Goal: Task Accomplishment & Management: Manage account settings

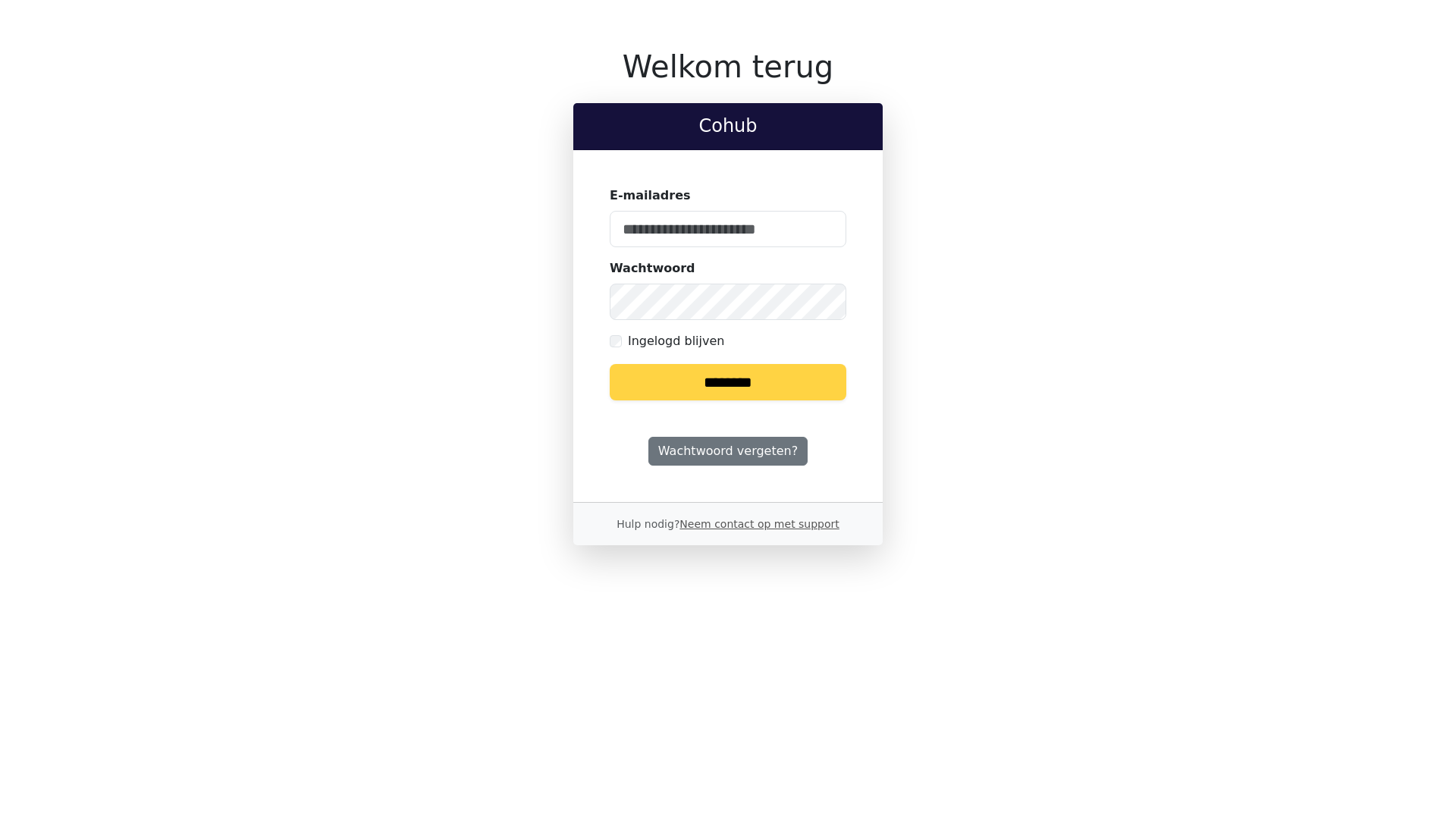
type input "**********"
click at [679, 378] on input "********" at bounding box center [728, 382] width 237 height 36
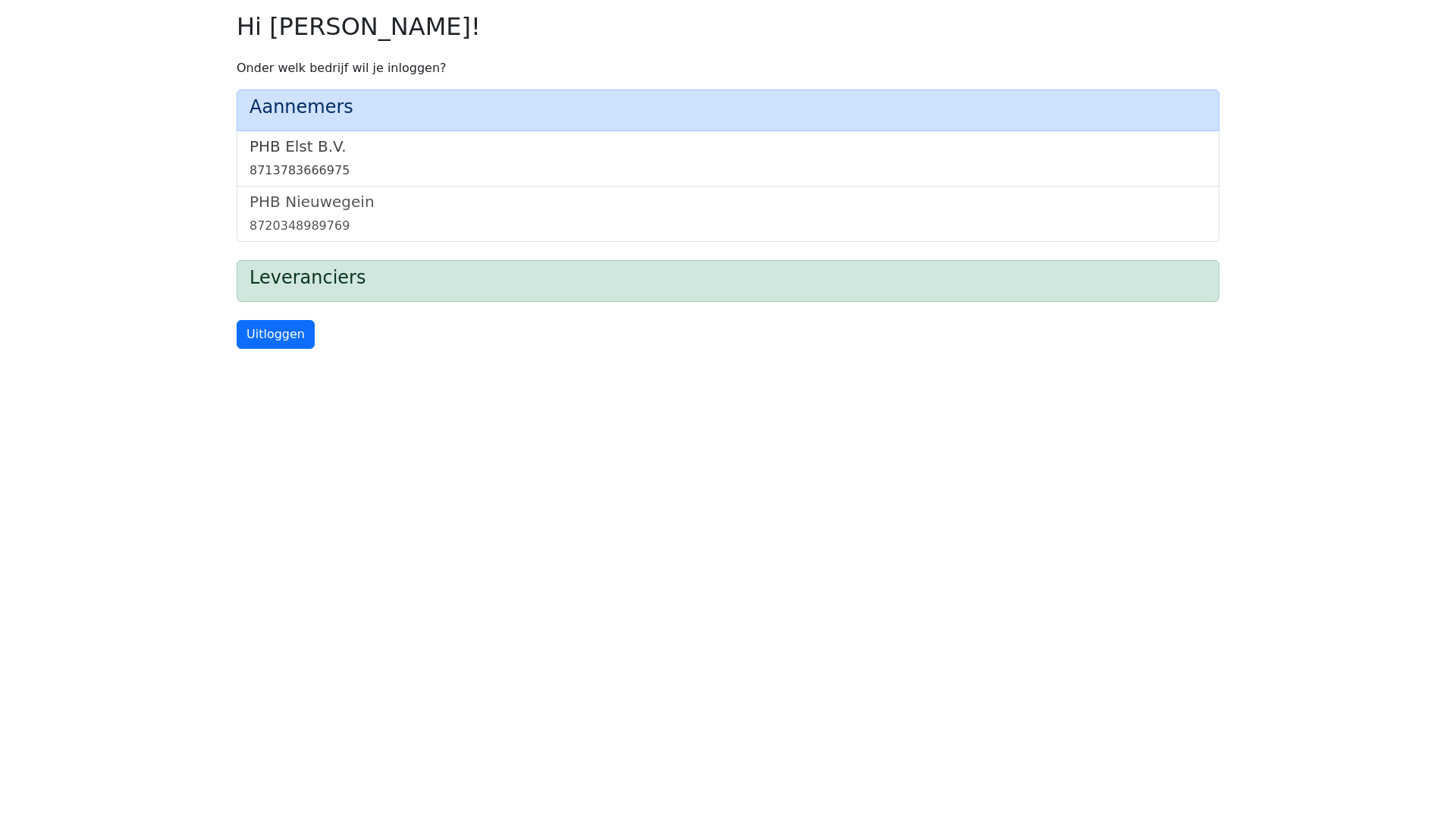
click at [279, 149] on h5 "PHB Elst B.V." at bounding box center [728, 146] width 957 height 19
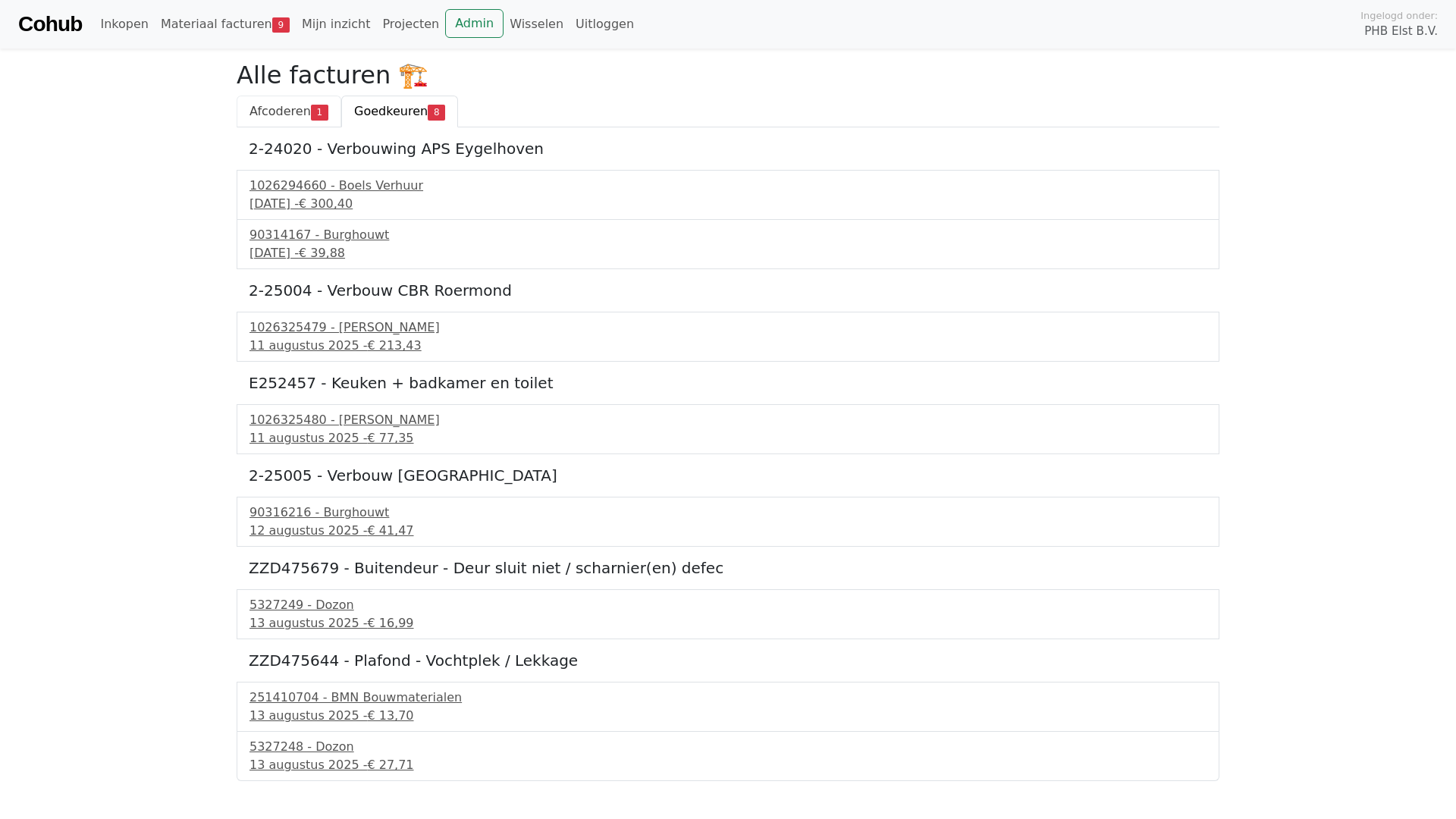
click at [267, 113] on span "Afcoderen" at bounding box center [280, 111] width 62 height 14
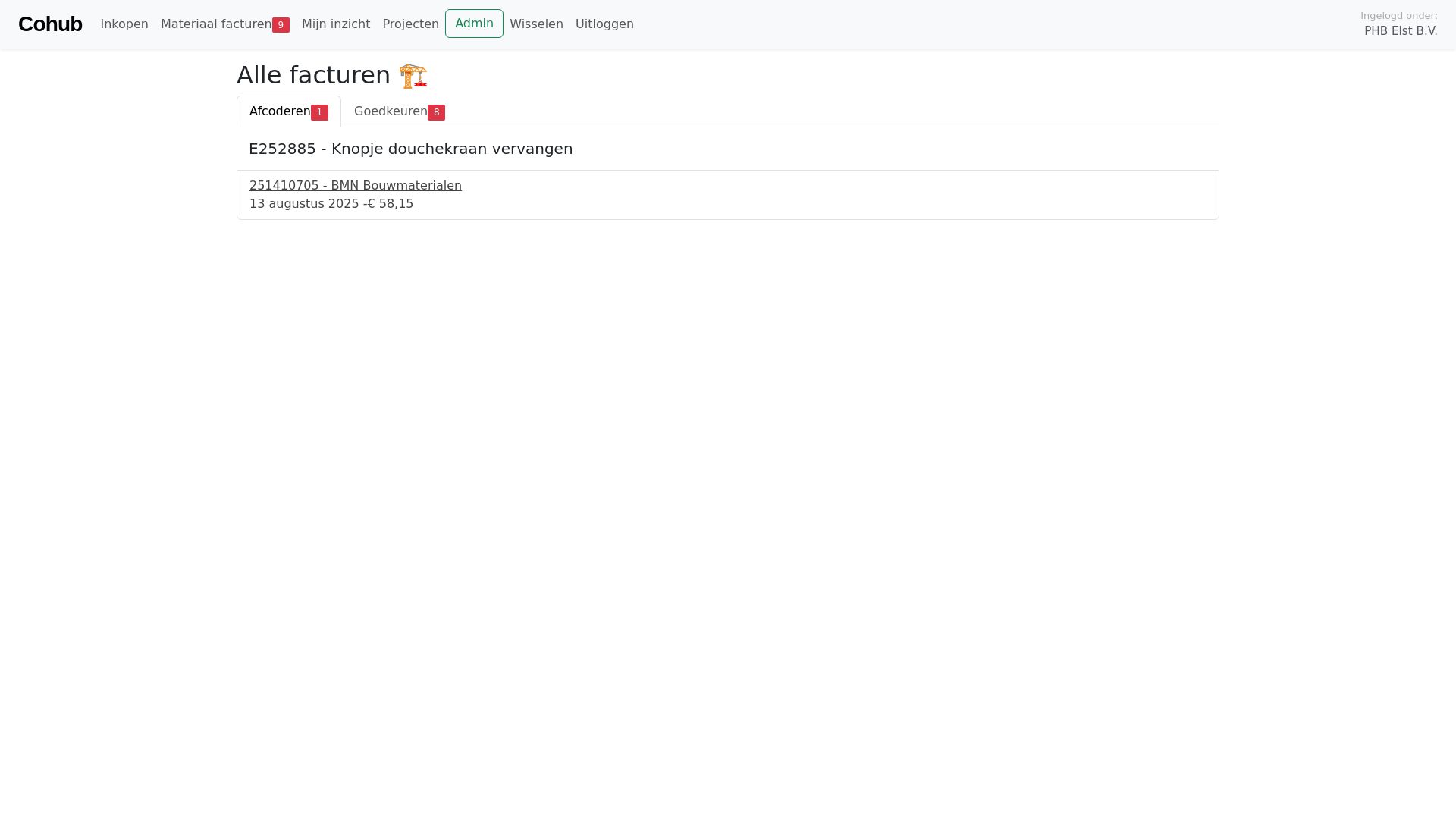
click at [312, 190] on div "251410705 - BMN Bouwmaterialen" at bounding box center [728, 186] width 957 height 19
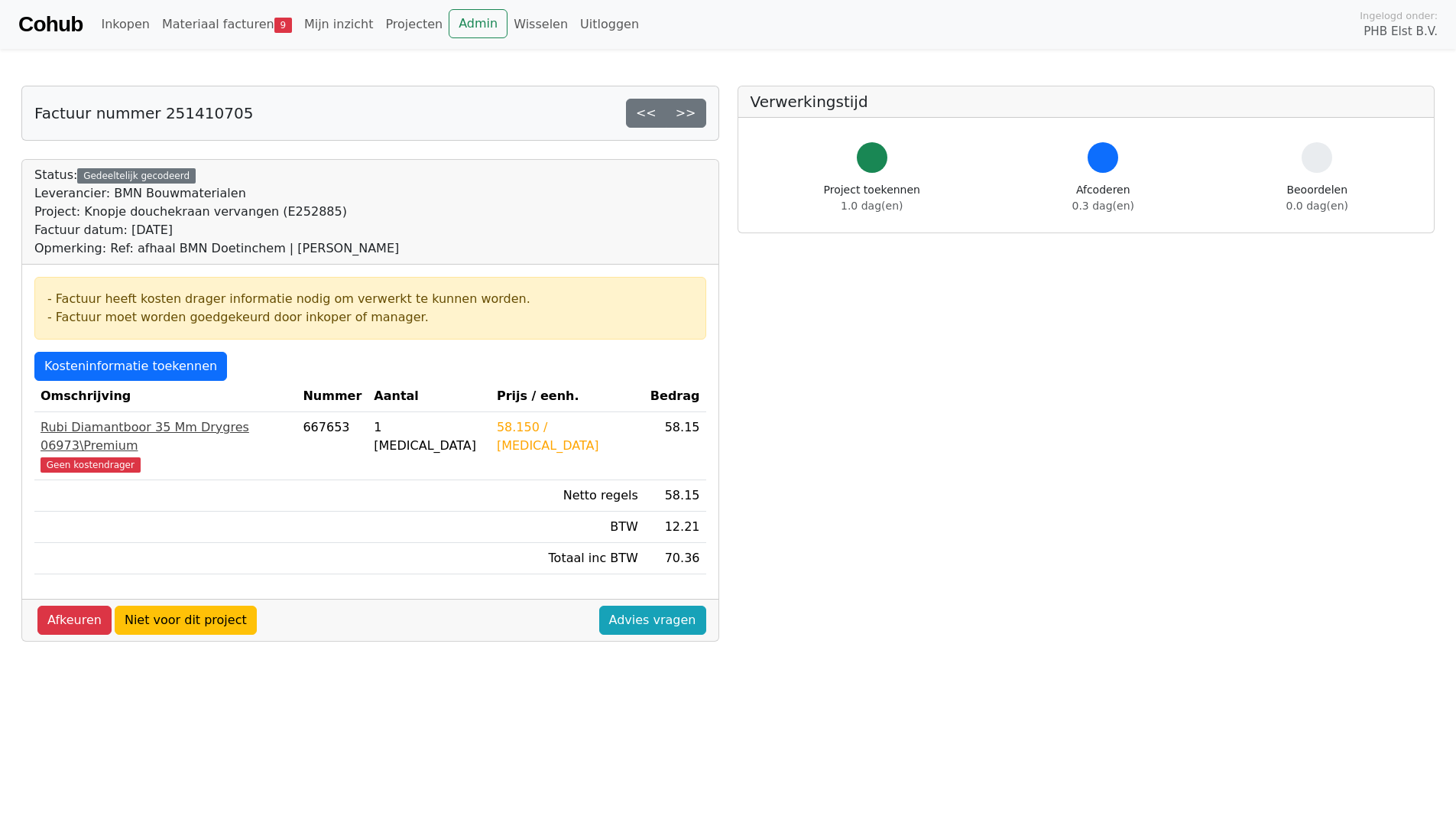
click at [105, 457] on span "Geen kostendrager" at bounding box center [90, 465] width 100 height 15
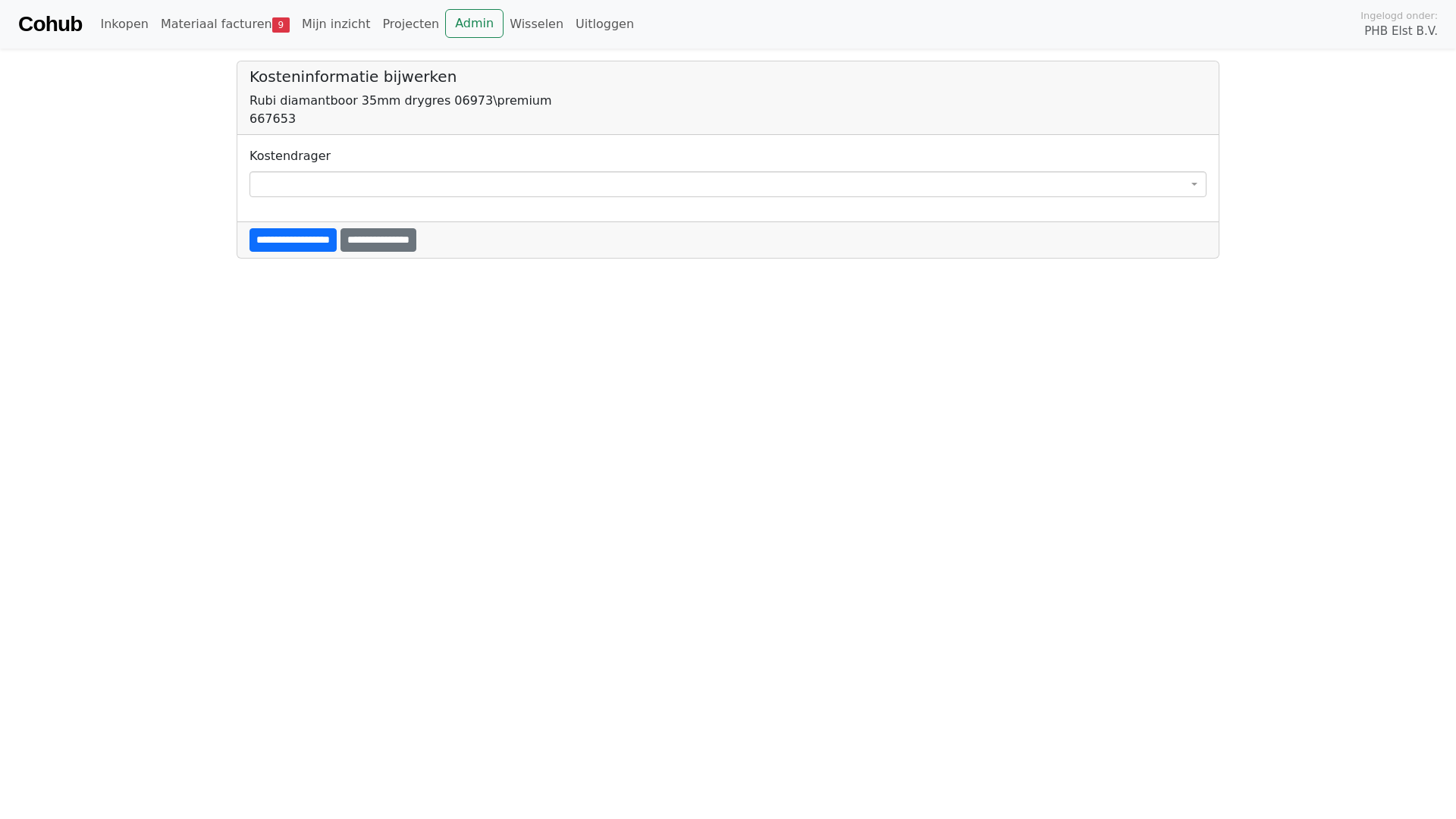
click at [278, 171] on span at bounding box center [728, 184] width 957 height 25
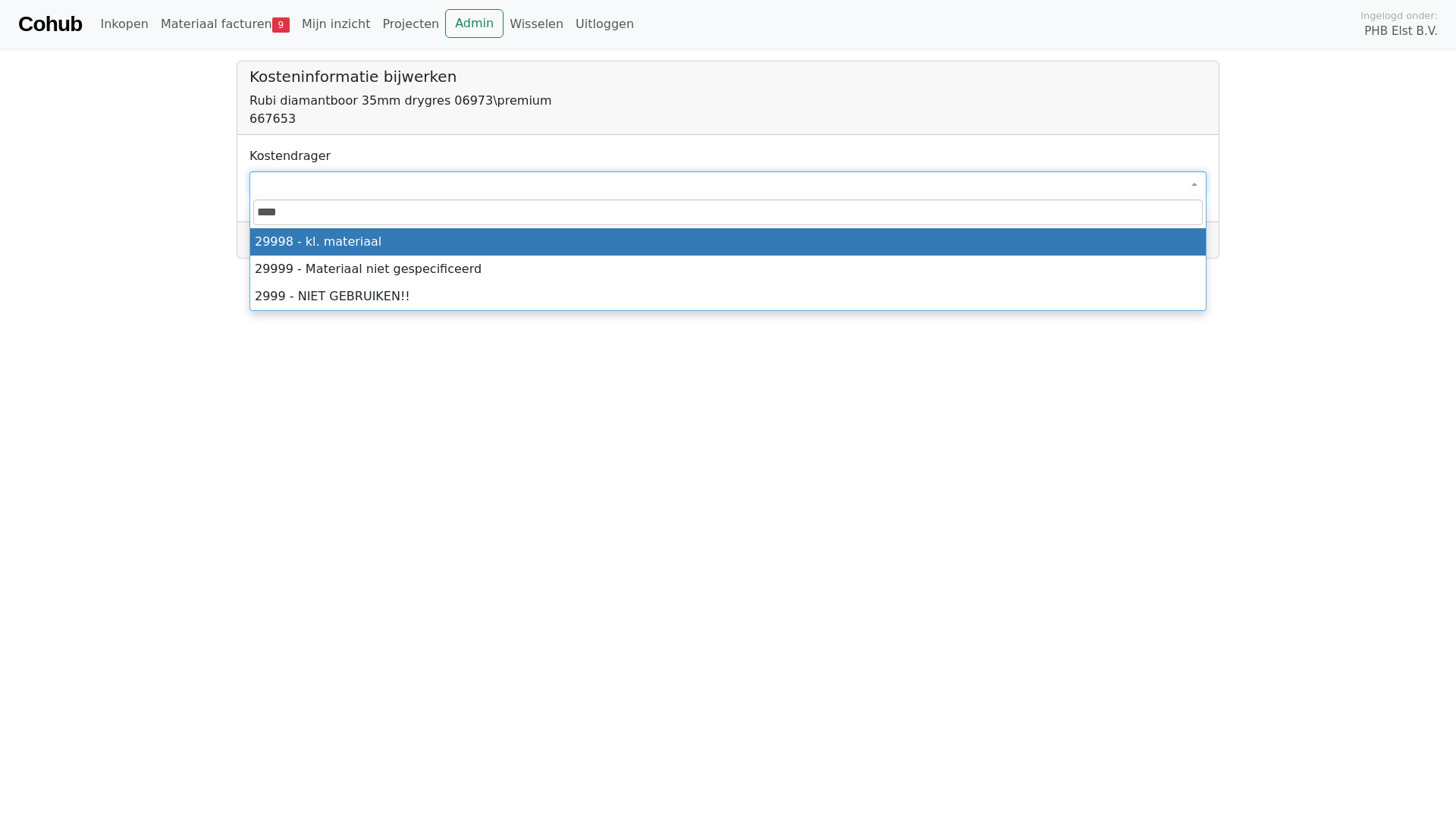
type input "*****"
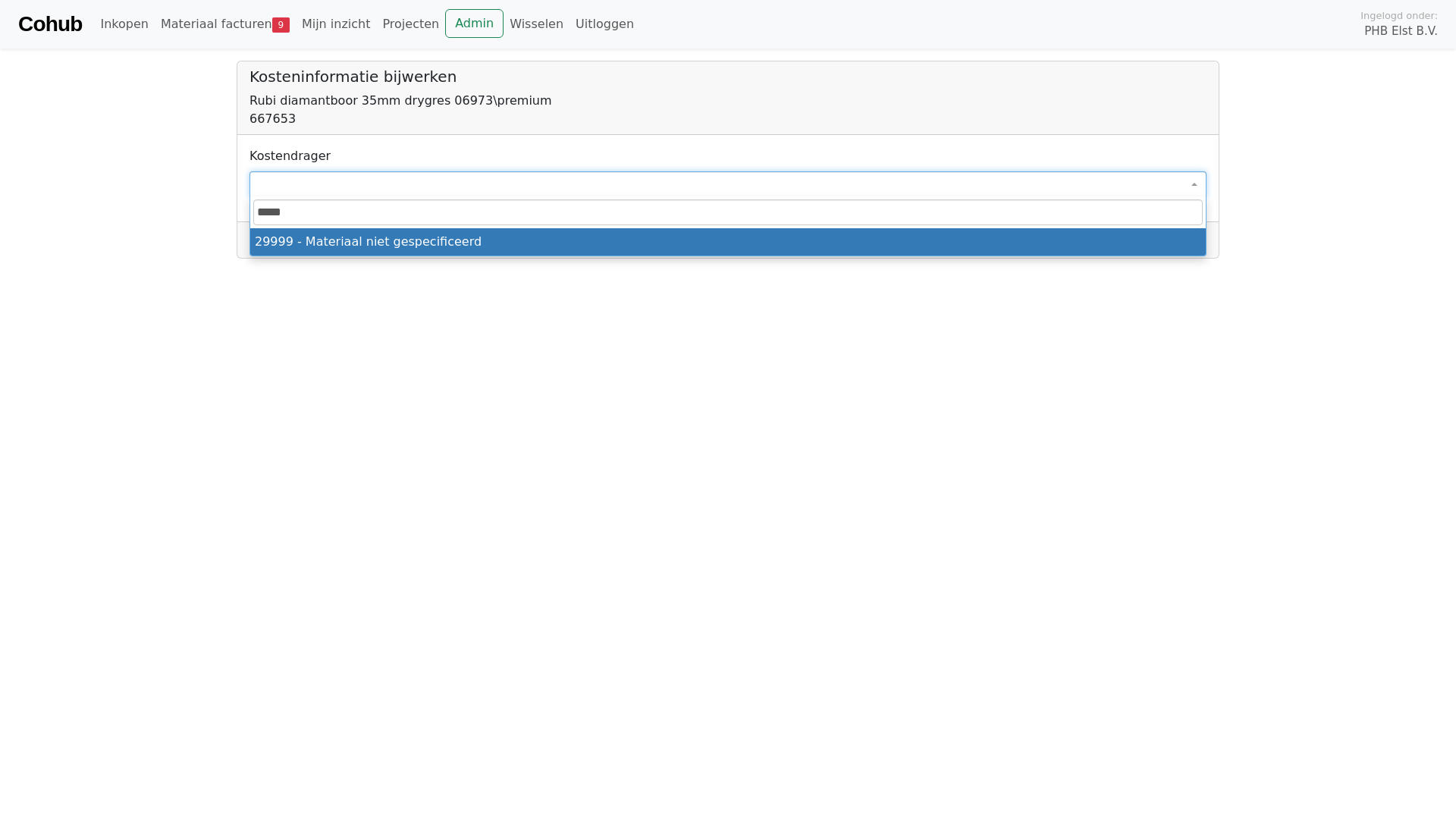
select select "****"
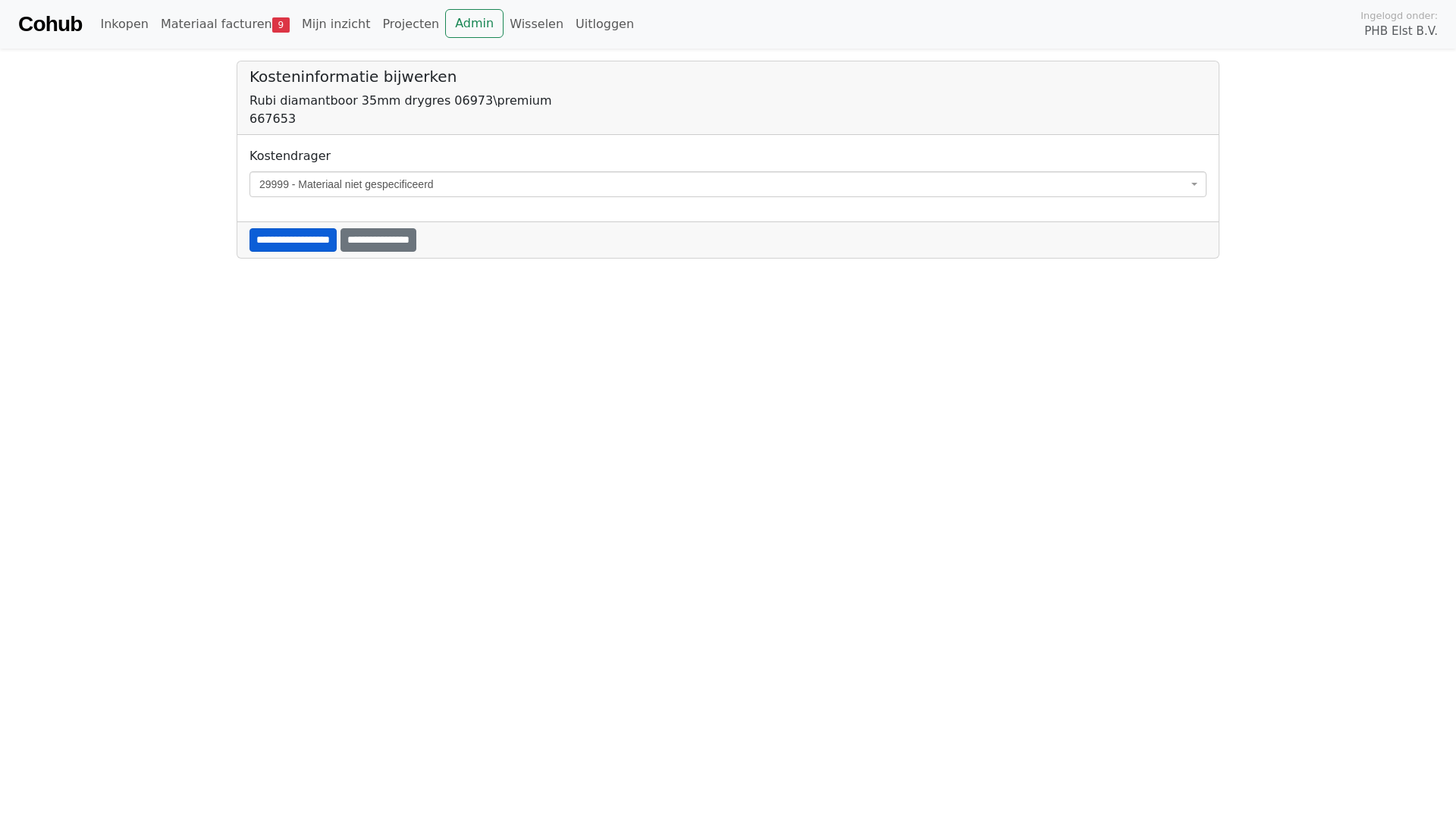
click at [314, 237] on input "**********" at bounding box center [293, 240] width 87 height 24
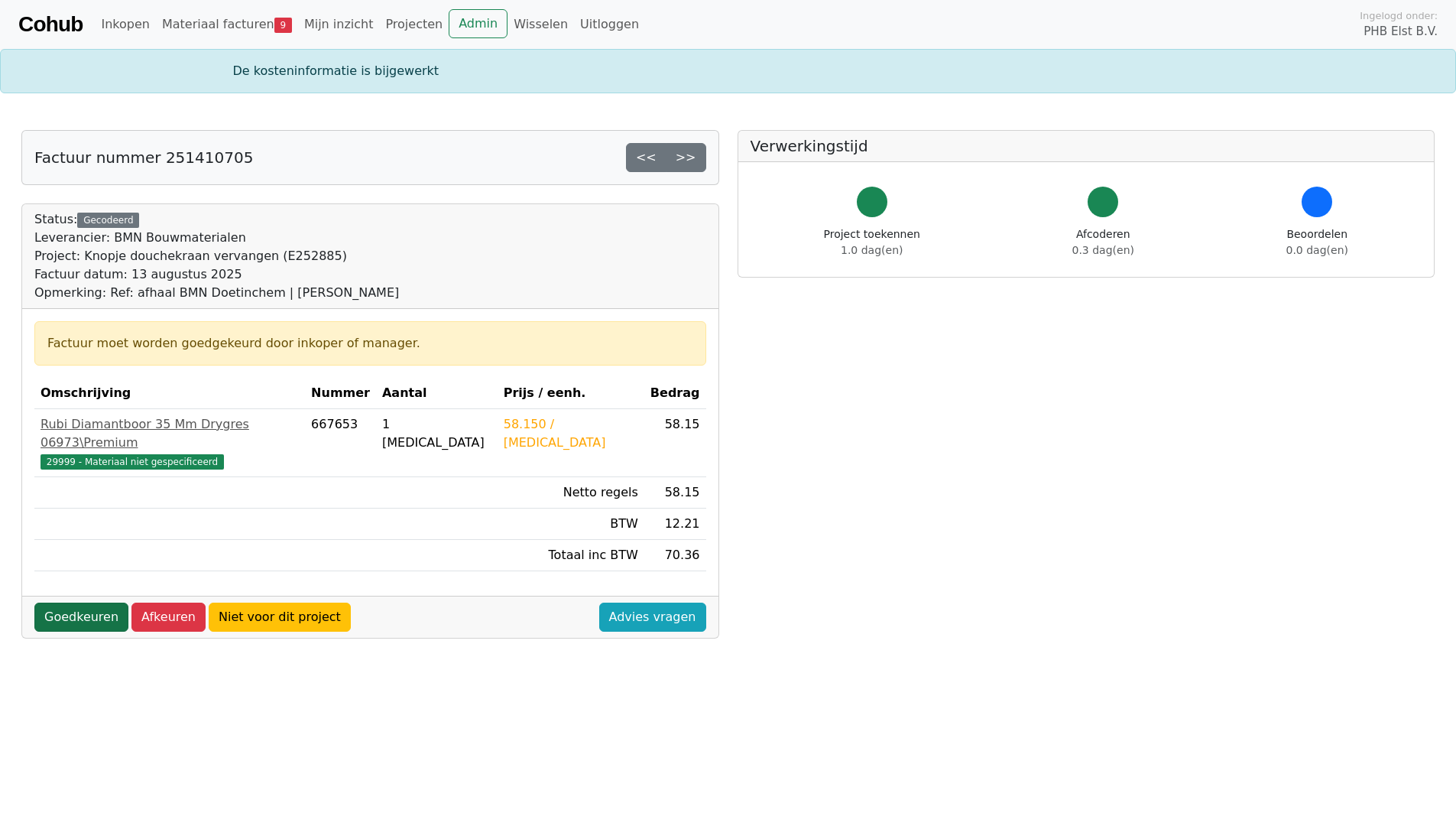
click at [72, 602] on link "Goedkeuren" at bounding box center [81, 617] width 94 height 29
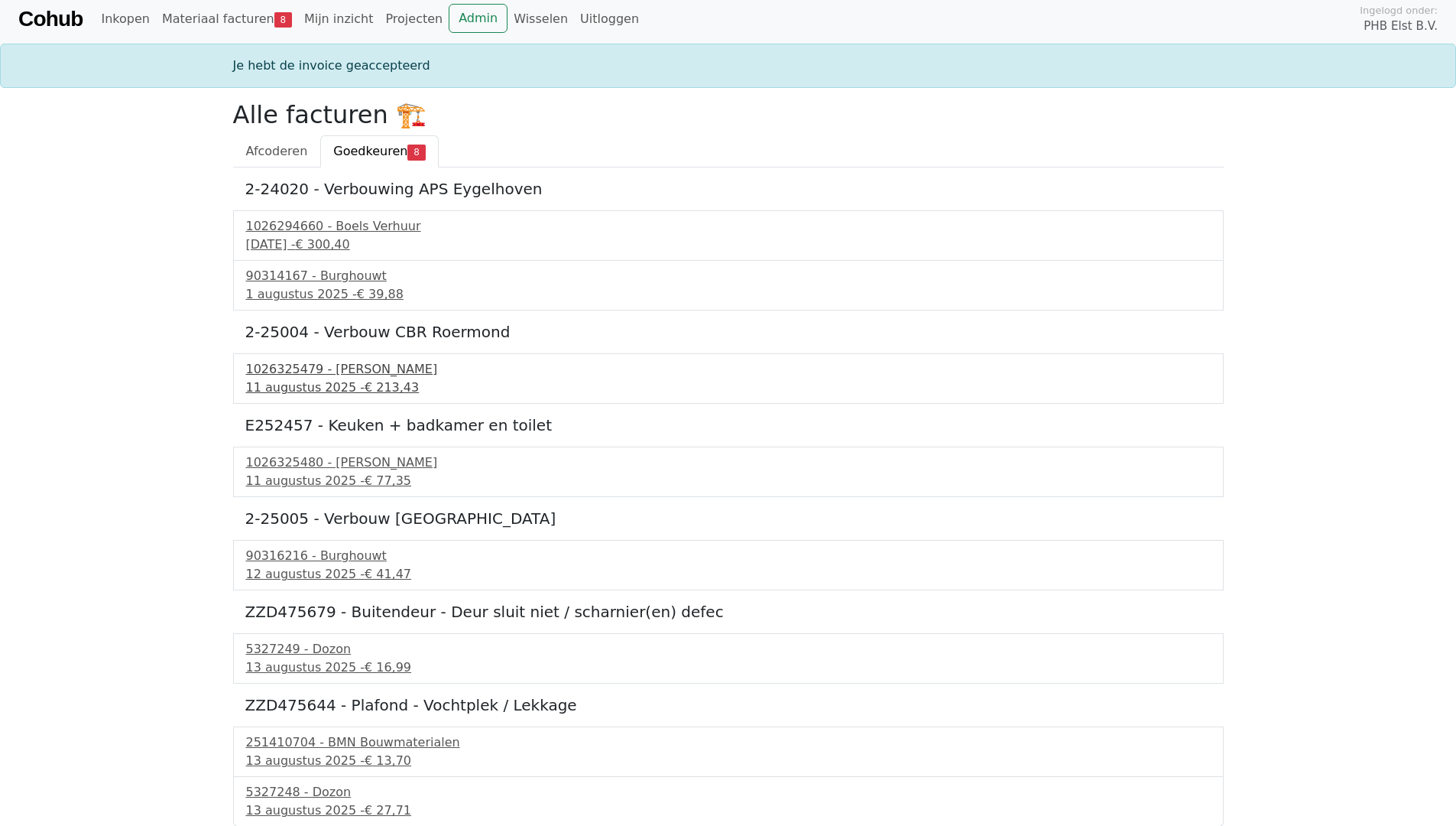
scroll to position [6, 0]
click at [291, 449] on div "1026325480 - Boels Verhuur [DATE] - € 77,35" at bounding box center [728, 470] width 990 height 50
click at [287, 466] on div "1026325480 - [PERSON_NAME]" at bounding box center [728, 462] width 965 height 19
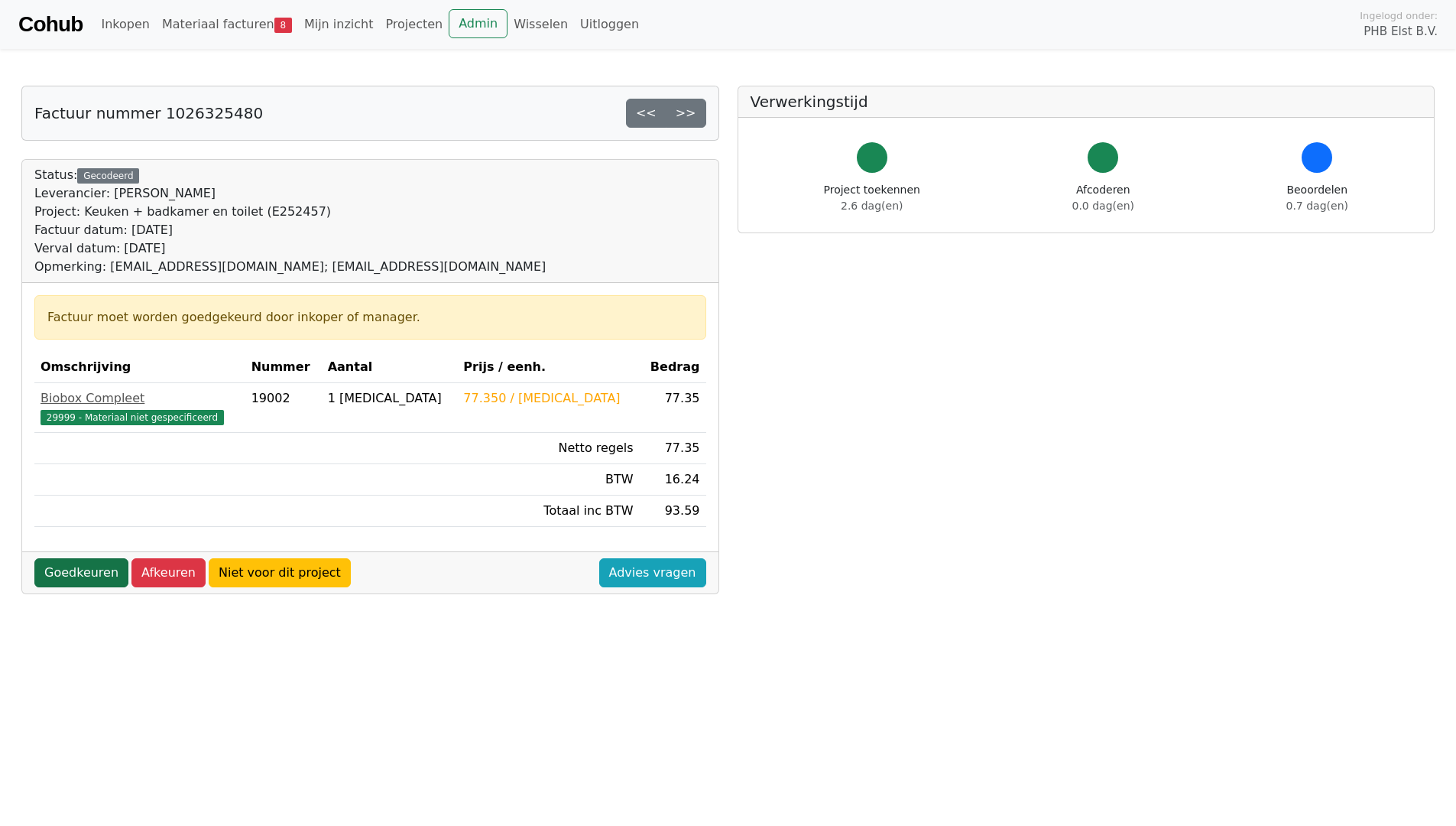
click at [73, 573] on link "Goedkeuren" at bounding box center [81, 573] width 94 height 29
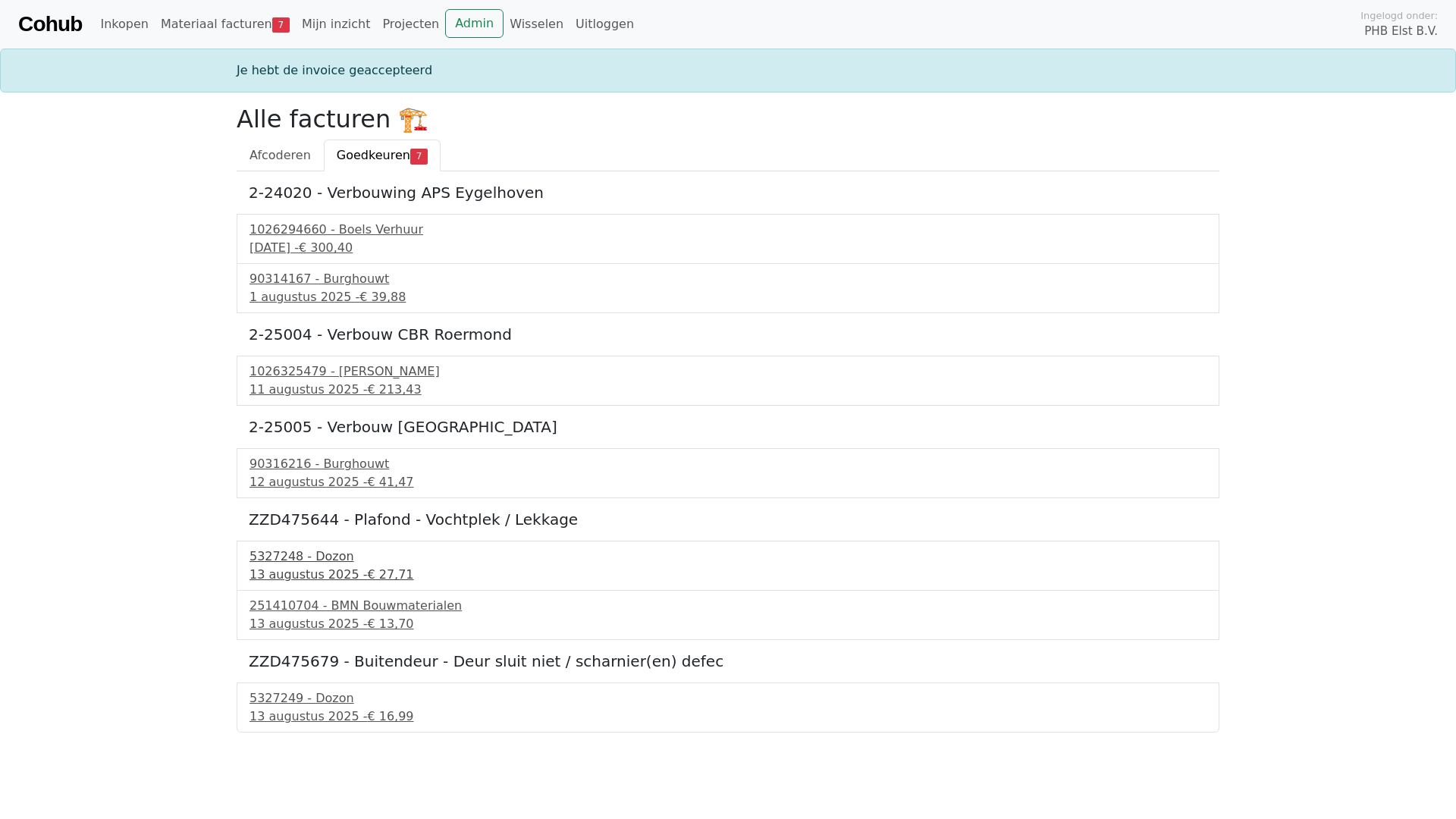
click at [295, 567] on div "13 augustus 2025 - € 27,71" at bounding box center [728, 574] width 957 height 19
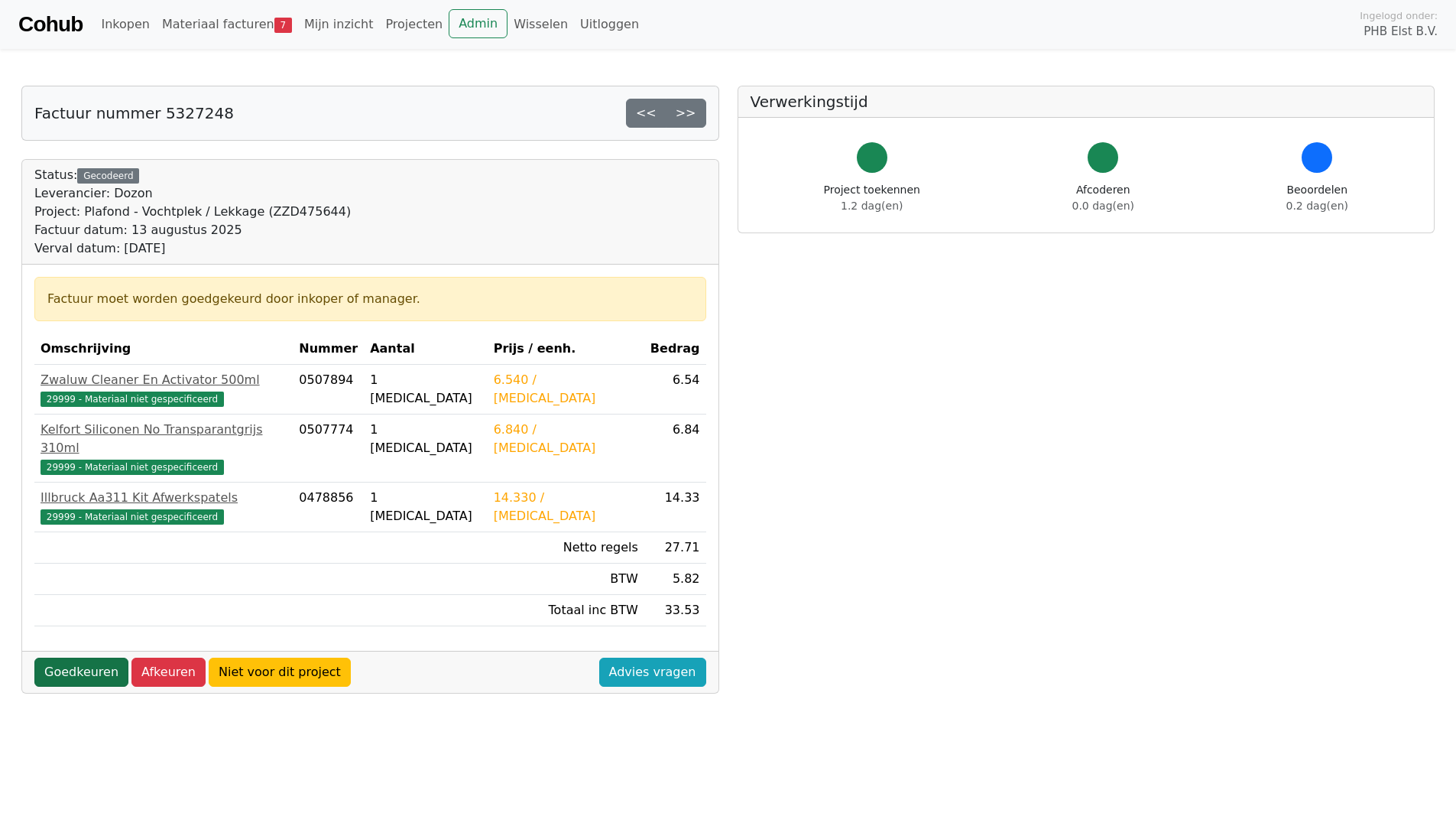
click at [83, 657] on link "Goedkeuren" at bounding box center [81, 672] width 94 height 29
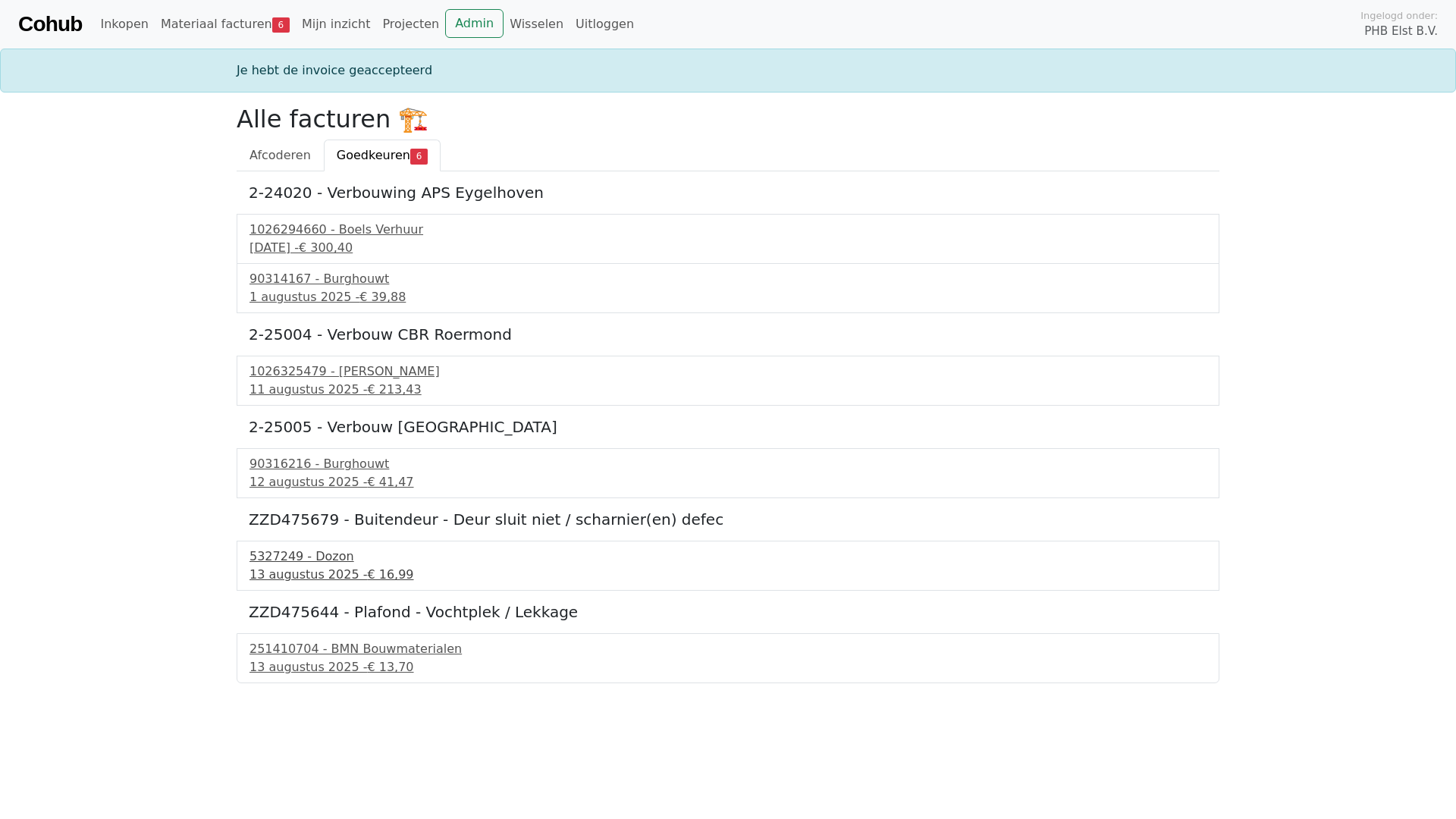
click at [272, 576] on div "13 augustus 2025 - € 16,99" at bounding box center [728, 574] width 957 height 19
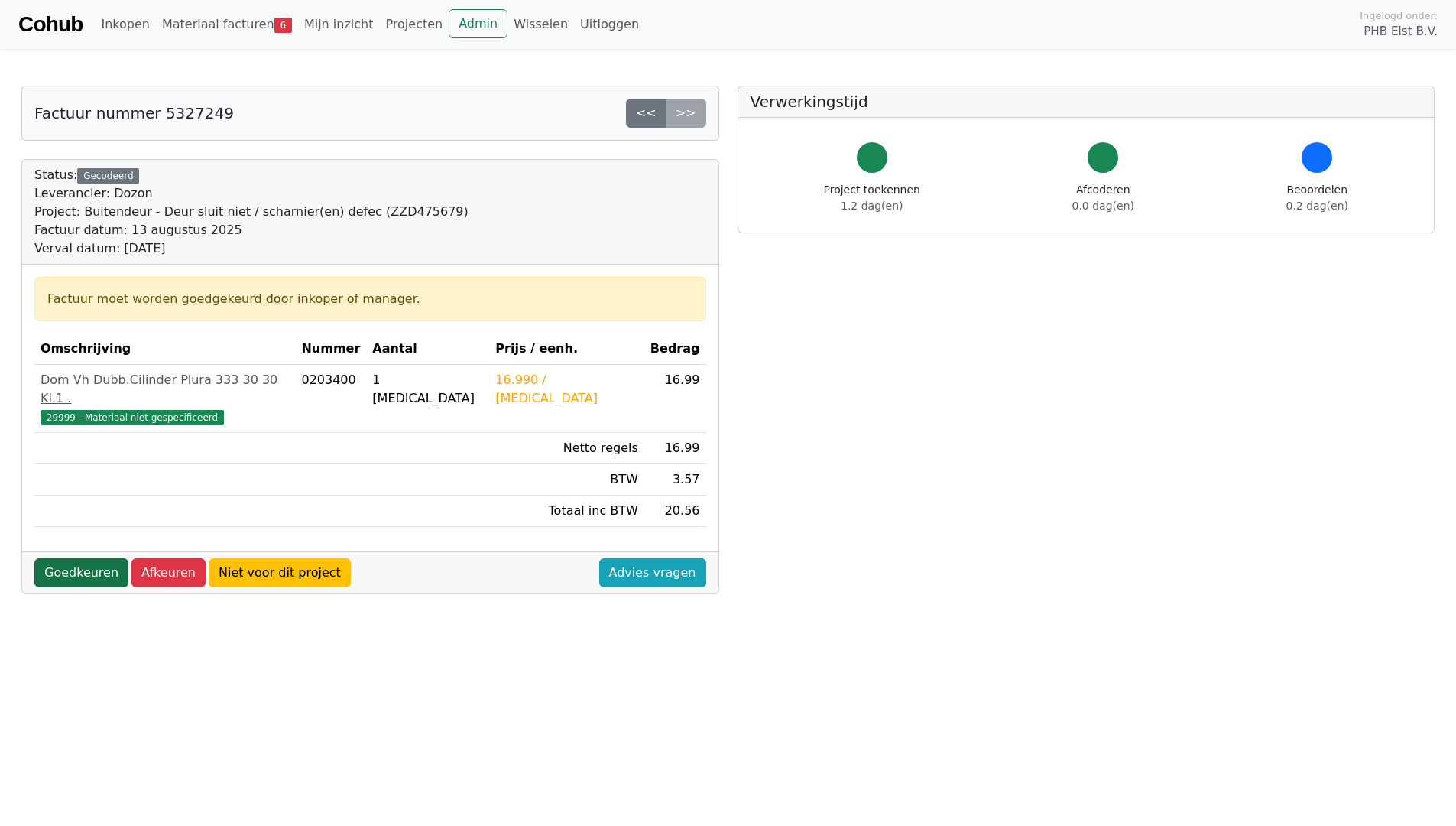
click at [90, 558] on link "Goedkeuren" at bounding box center [81, 573] width 94 height 29
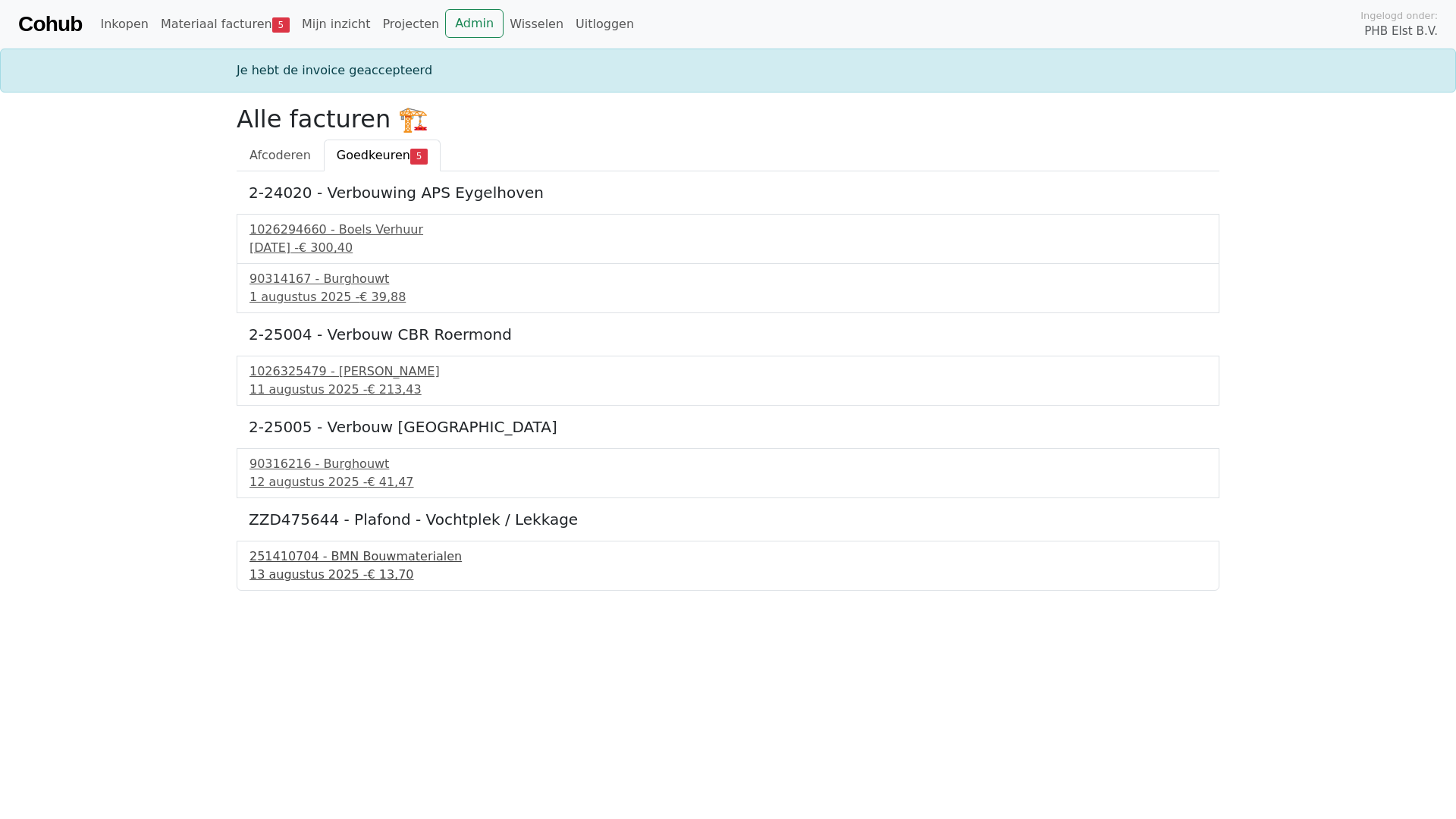
click at [303, 564] on div "251410704 - BMN Bouwmaterialen" at bounding box center [728, 557] width 957 height 19
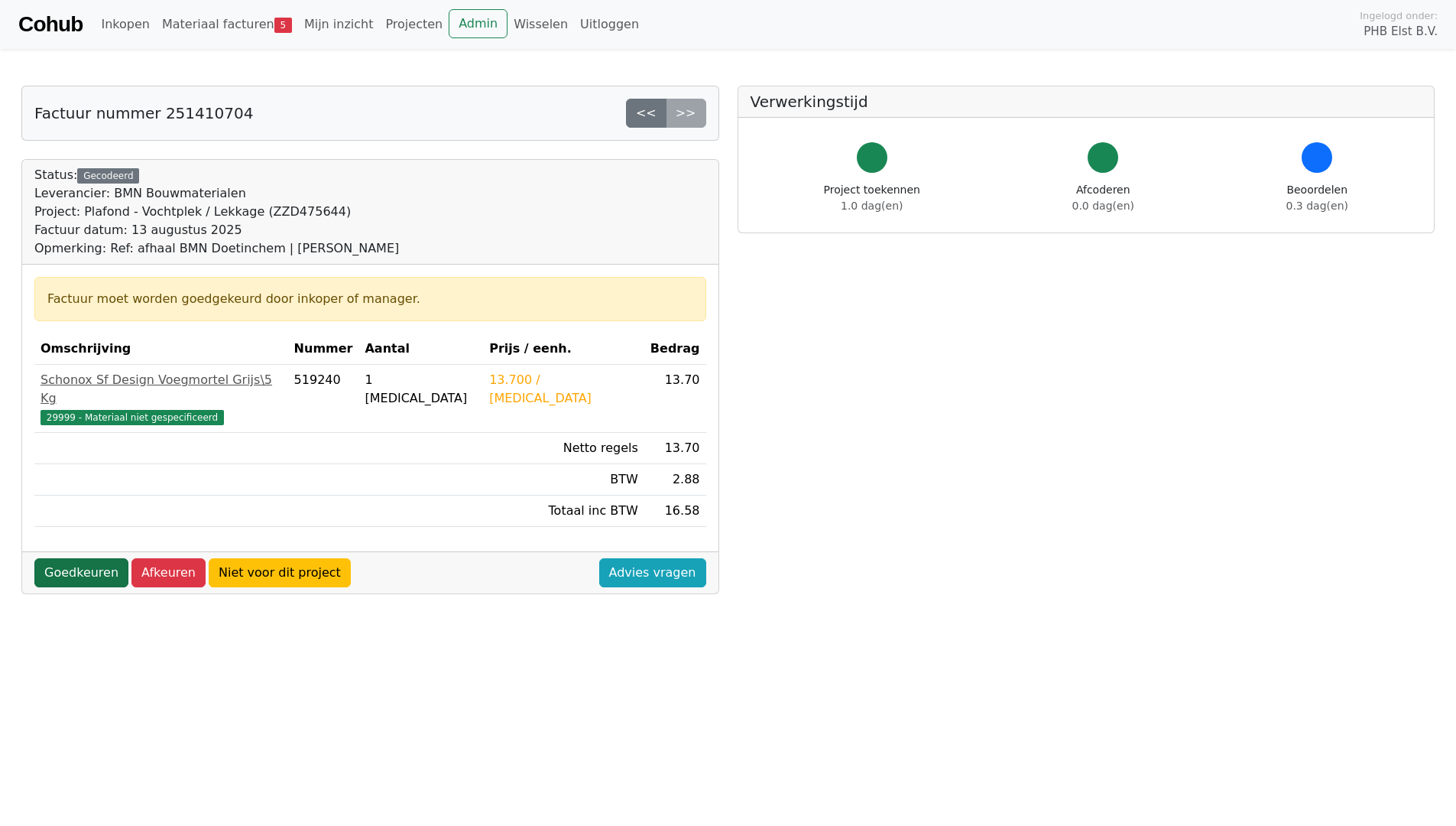
click at [91, 558] on link "Goedkeuren" at bounding box center [81, 573] width 94 height 29
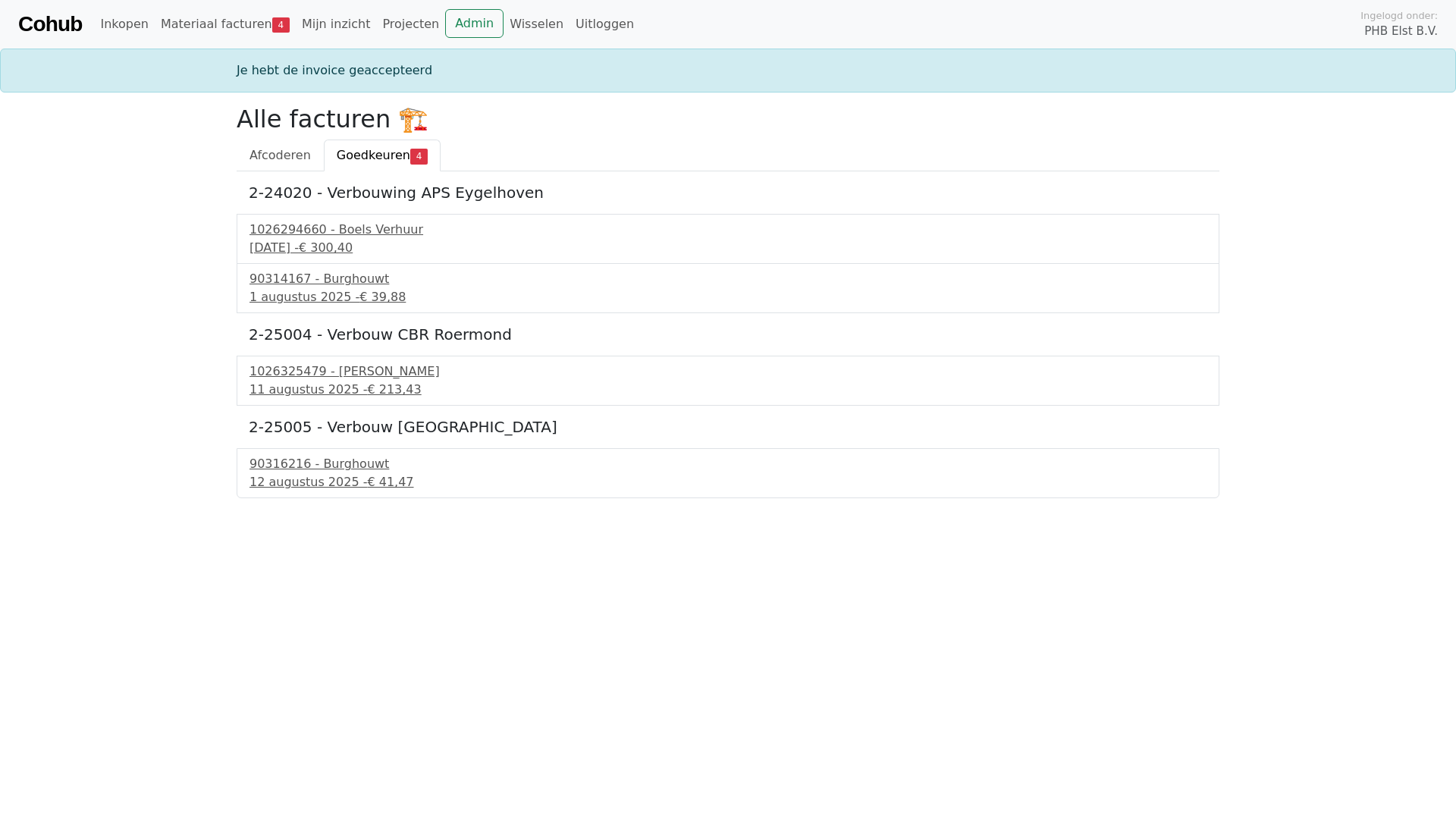
click at [74, 21] on link "Cohub" at bounding box center [50, 24] width 63 height 36
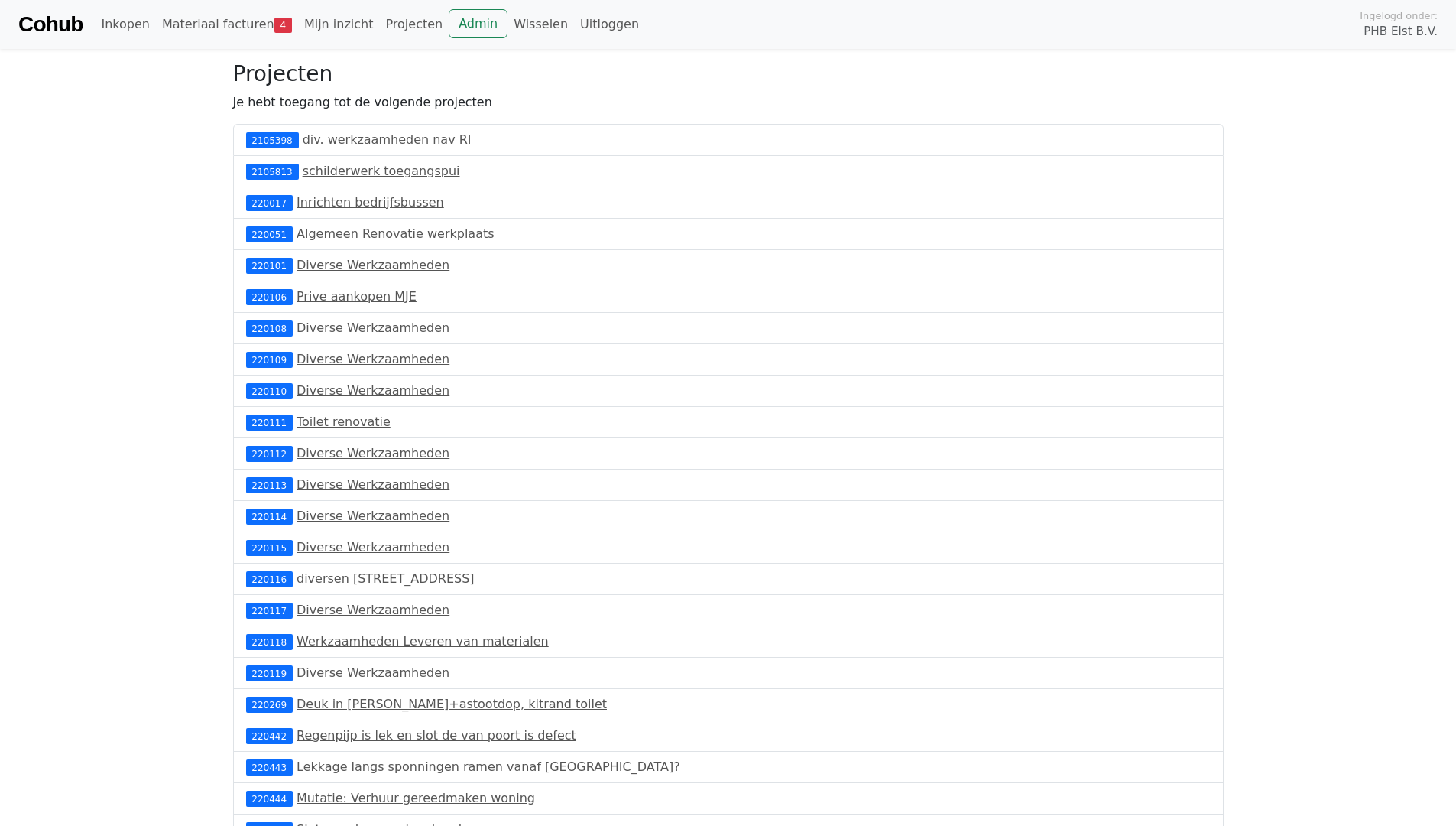
click at [86, 157] on body "Cohub Inkopen Materiaal facturen 4 Mijn inzicht Projecten Admin Wisselen Uitlog…" at bounding box center [728, 454] width 1456 height 908
click at [512, 160] on div "2105813 schilderwerk toegangspui" at bounding box center [728, 172] width 990 height 32
drag, startPoint x: 386, startPoint y: 110, endPoint x: 389, endPoint y: 141, distance: 31.1
click at [389, 141] on div "Projecten Je hebt toegang tot de volgende projecten 2105398 div. werkzaamheden …" at bounding box center [728, 485] width 1009 height 847
click at [235, 27] on link "Materiaal facturen 4" at bounding box center [227, 25] width 142 height 31
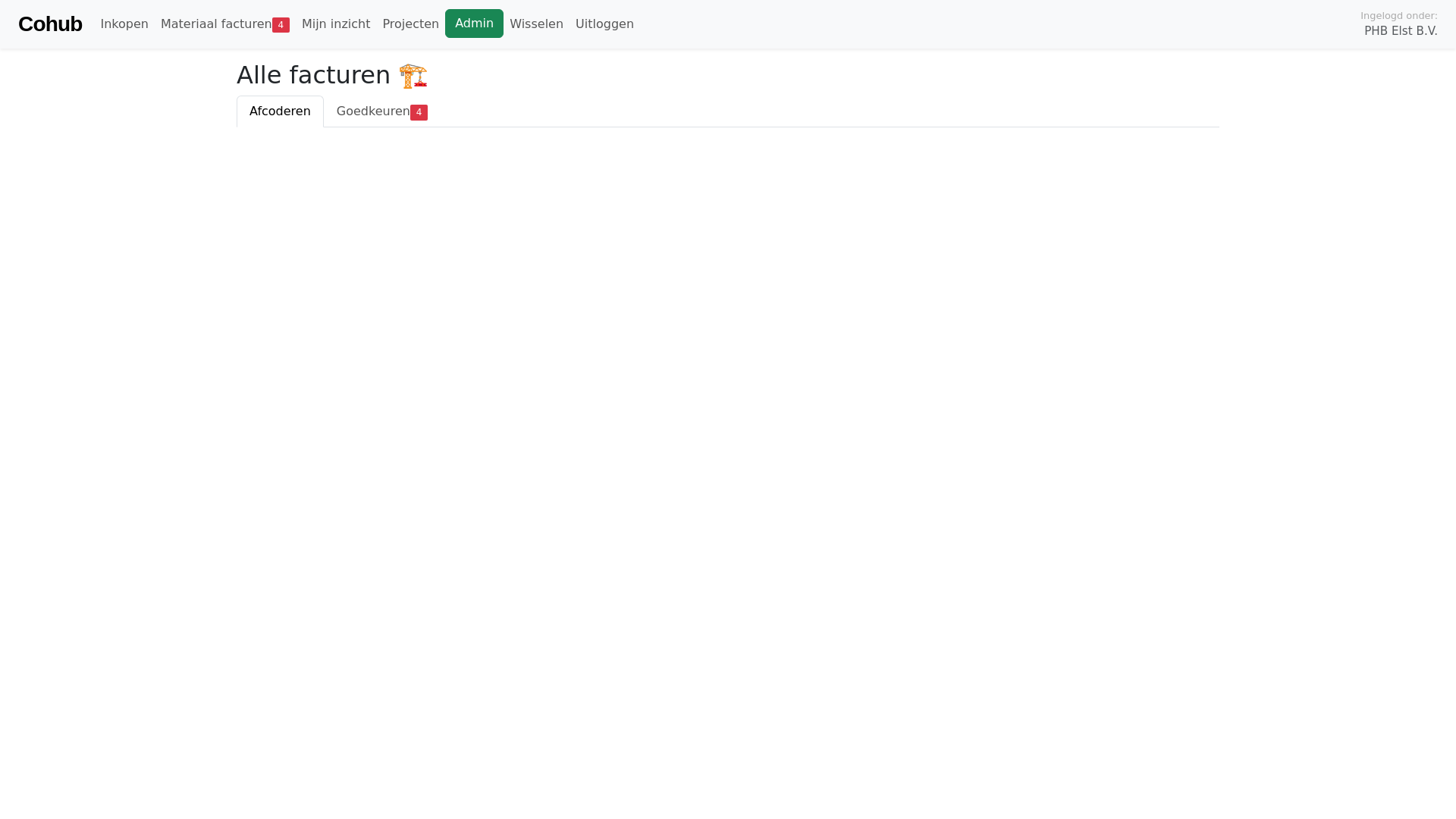
click at [445, 20] on link "Admin" at bounding box center [474, 24] width 58 height 29
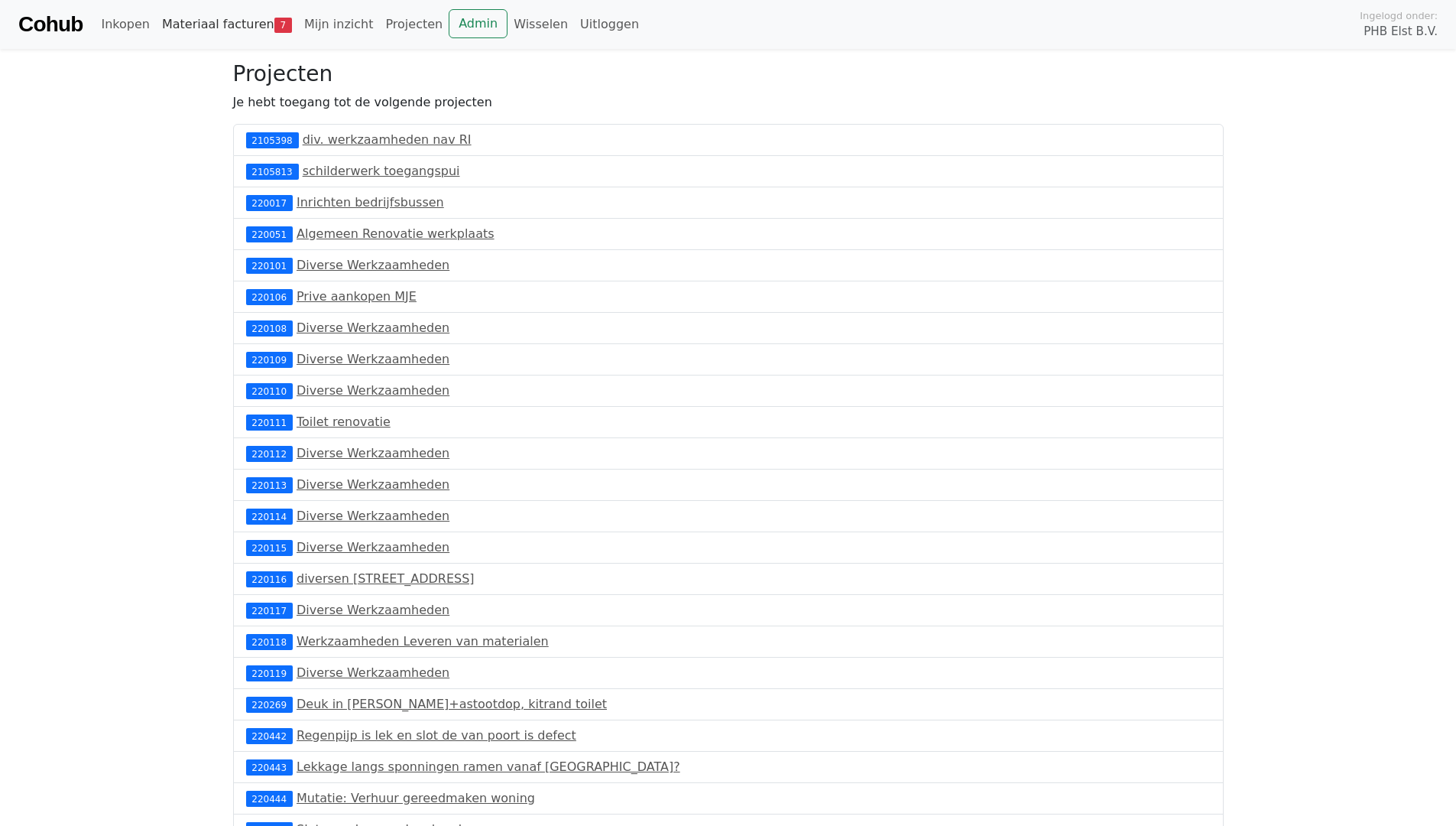
click at [246, 35] on link "Materiaal facturen 7" at bounding box center [227, 25] width 142 height 31
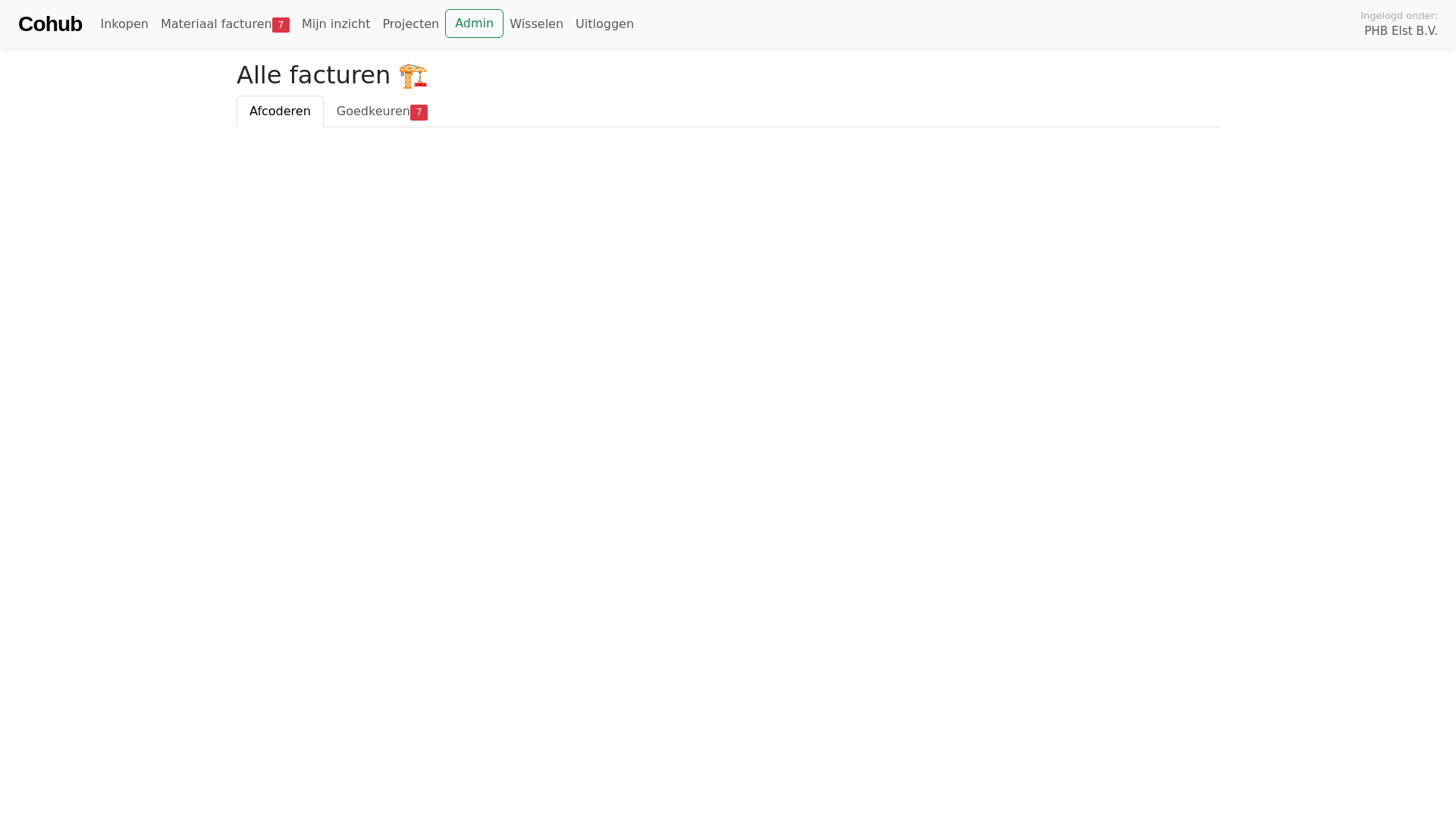
click at [242, 21] on link "Materiaal facturen 7" at bounding box center [225, 25] width 141 height 30
click at [372, 118] on span "Goedkeuren" at bounding box center [373, 111] width 74 height 14
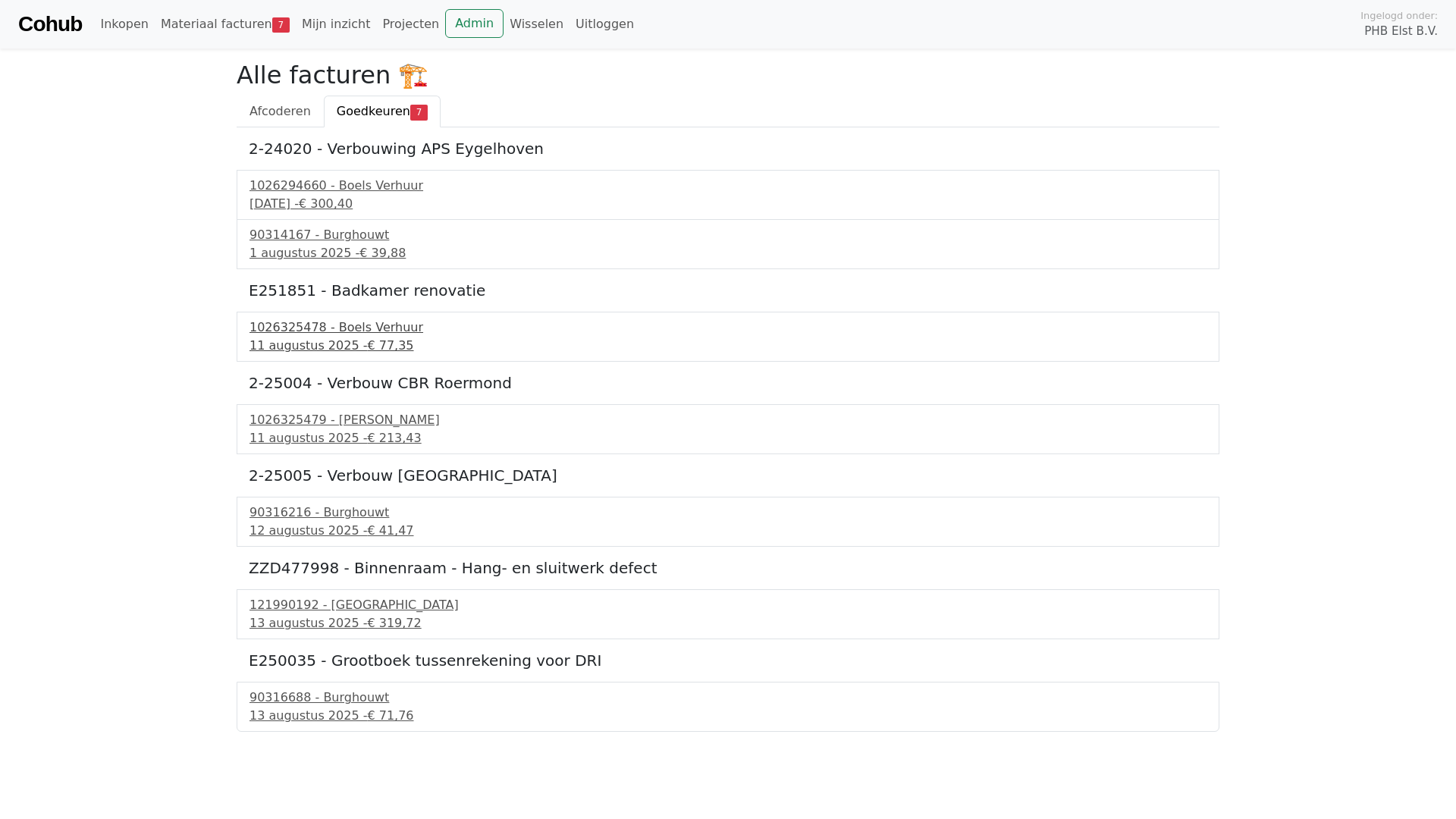
click at [285, 327] on div "1026325478 - Boels Verhuur" at bounding box center [728, 327] width 957 height 19
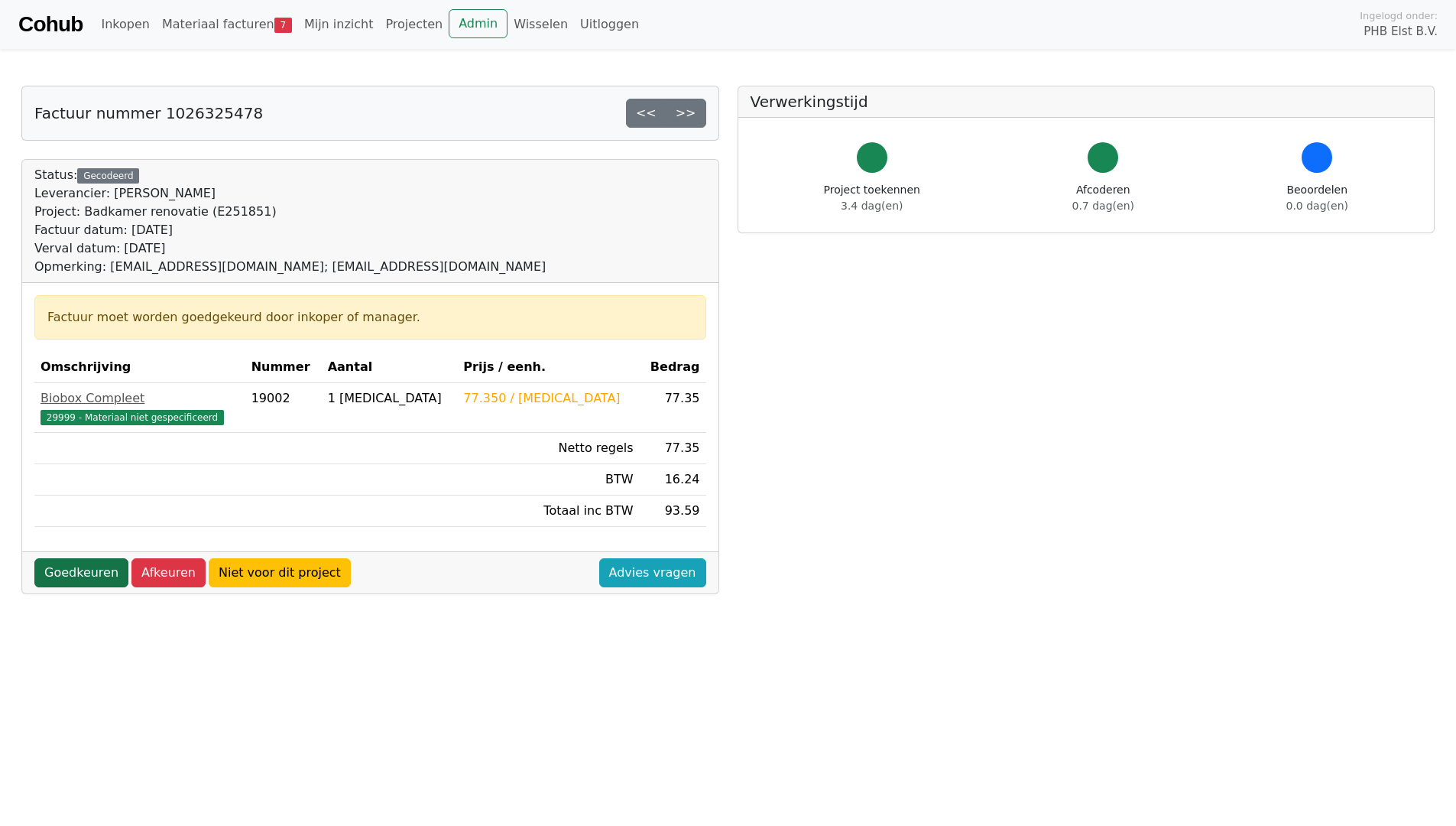
click at [63, 574] on link "Goedkeuren" at bounding box center [81, 573] width 94 height 29
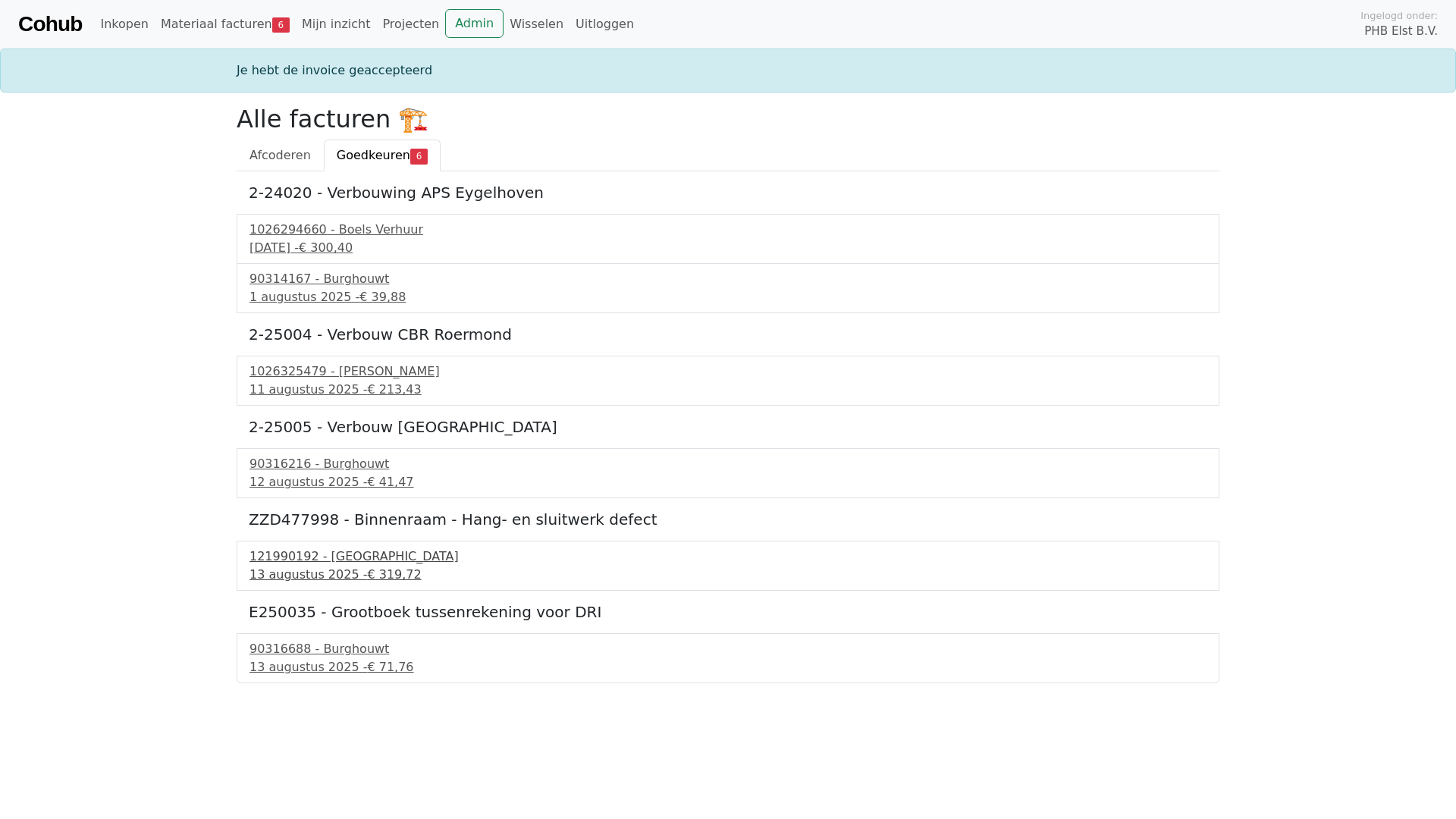
click at [299, 557] on div "121990192 - PontMeyer" at bounding box center [728, 557] width 957 height 19
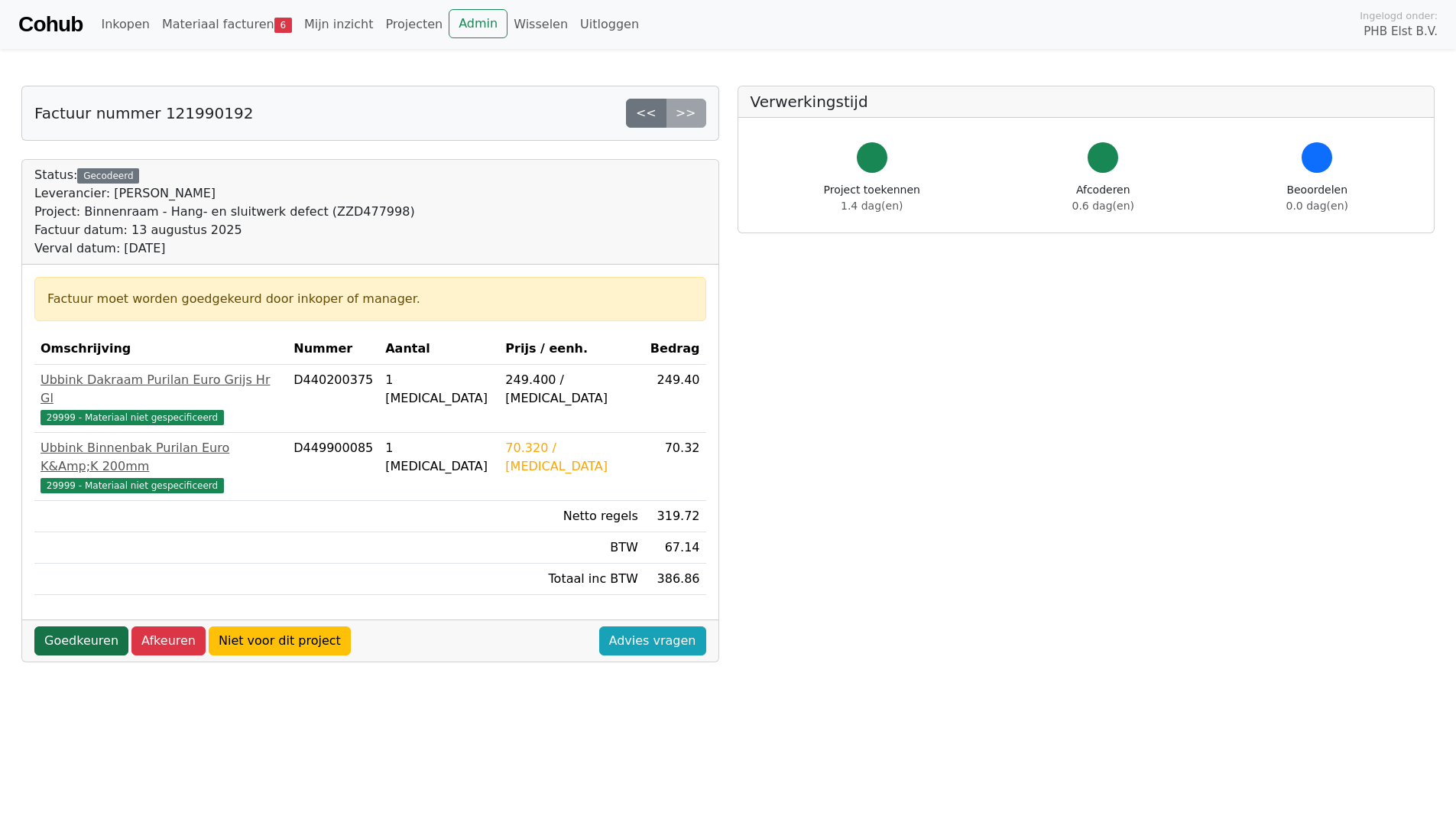
click at [69, 626] on link "Goedkeuren" at bounding box center [81, 641] width 94 height 29
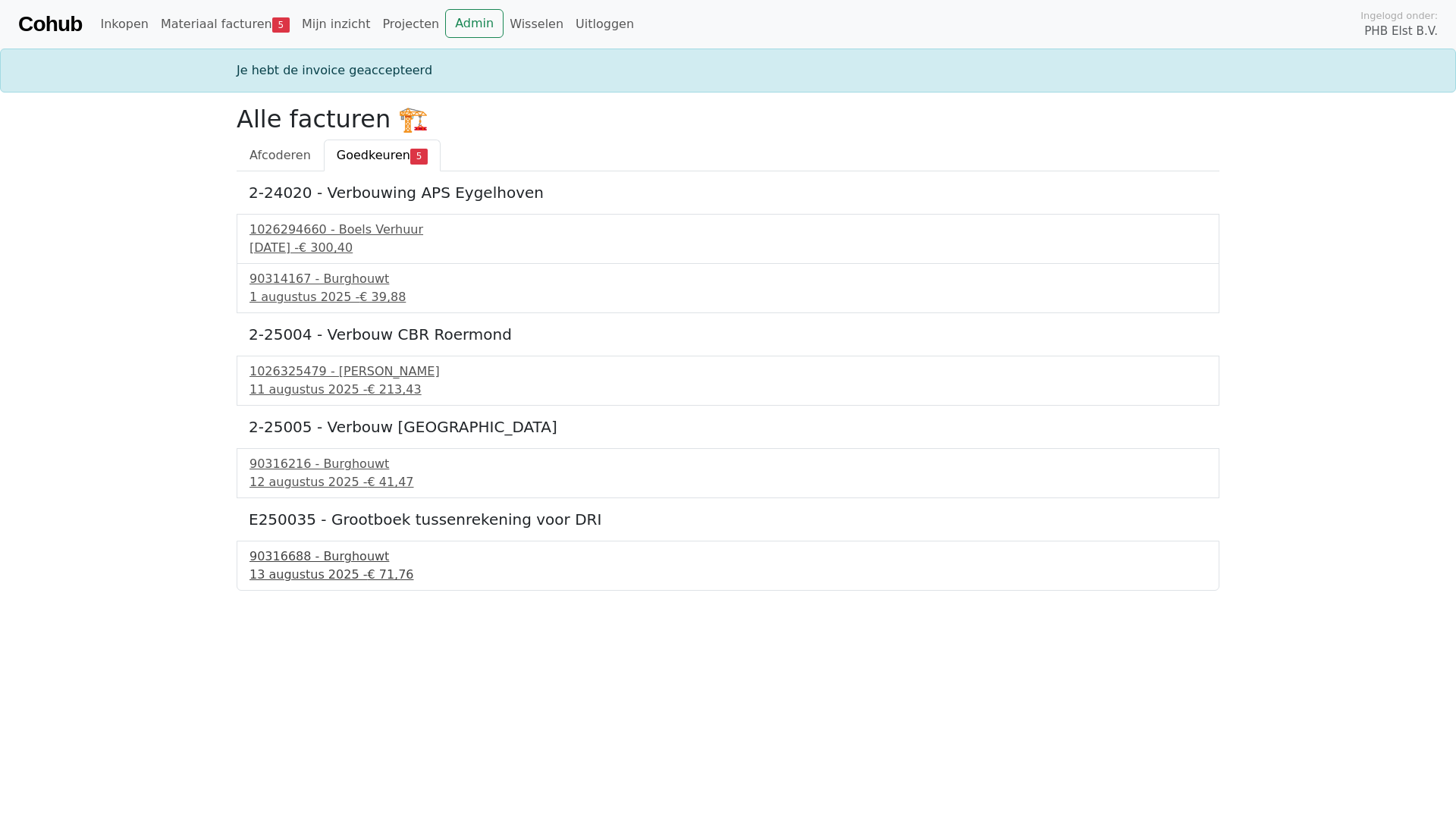
click at [307, 567] on div "13 augustus 2025 - € 71,76" at bounding box center [728, 574] width 957 height 19
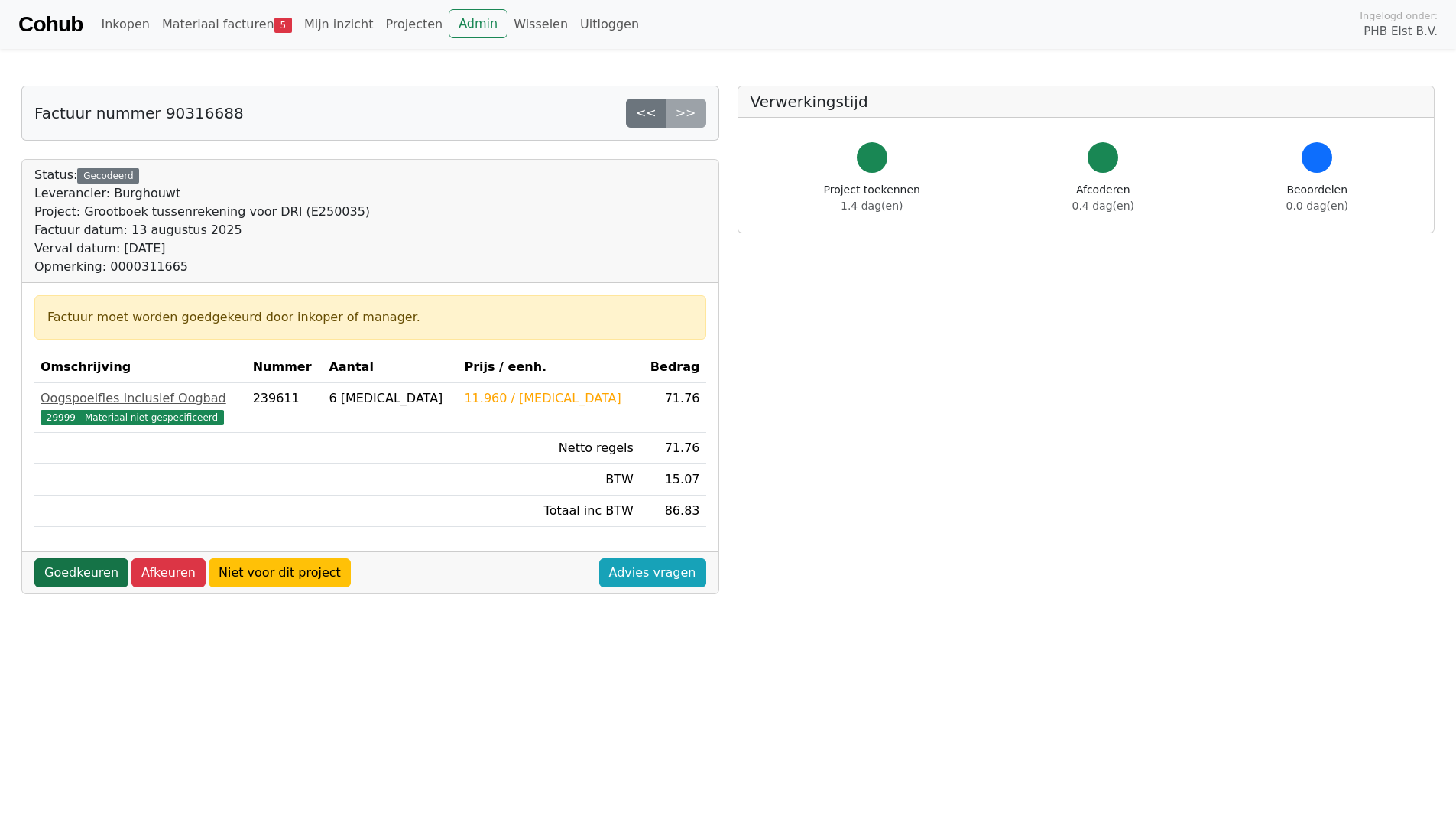
click at [63, 564] on link "Goedkeuren" at bounding box center [81, 573] width 94 height 29
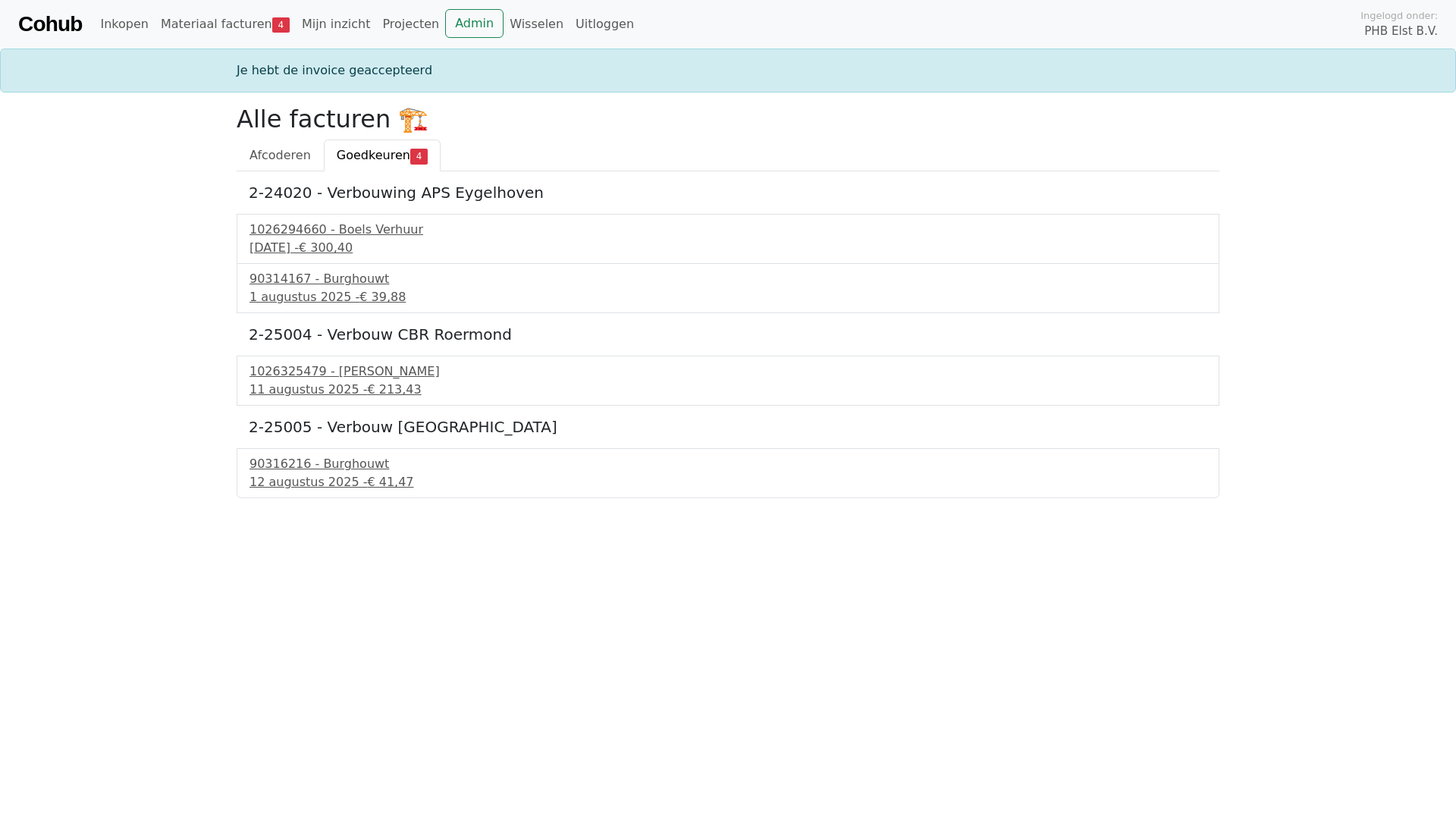
click at [30, 21] on link "Cohub" at bounding box center [50, 24] width 63 height 36
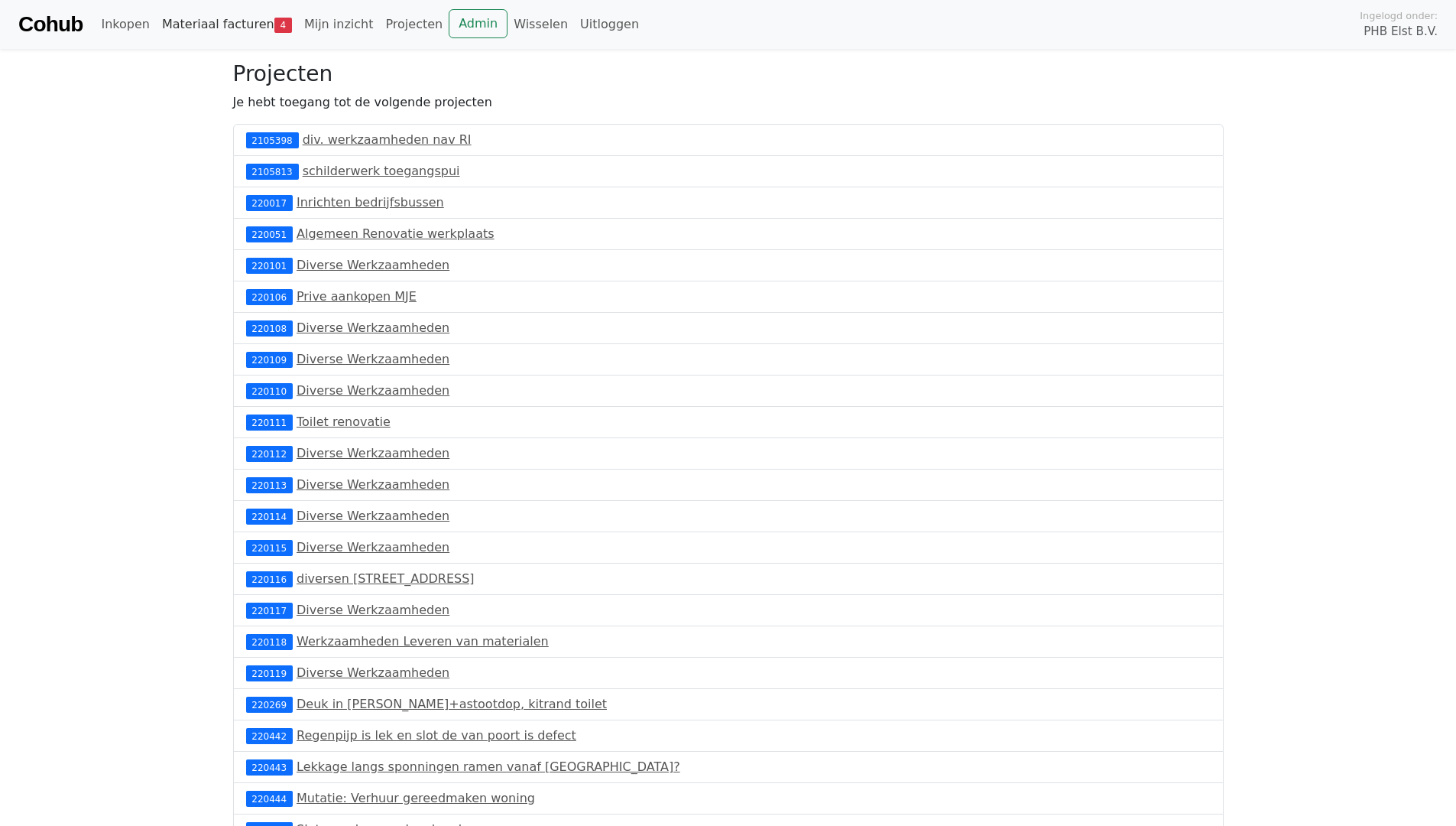
click at [247, 18] on link "Materiaal facturen 4" at bounding box center [227, 25] width 142 height 31
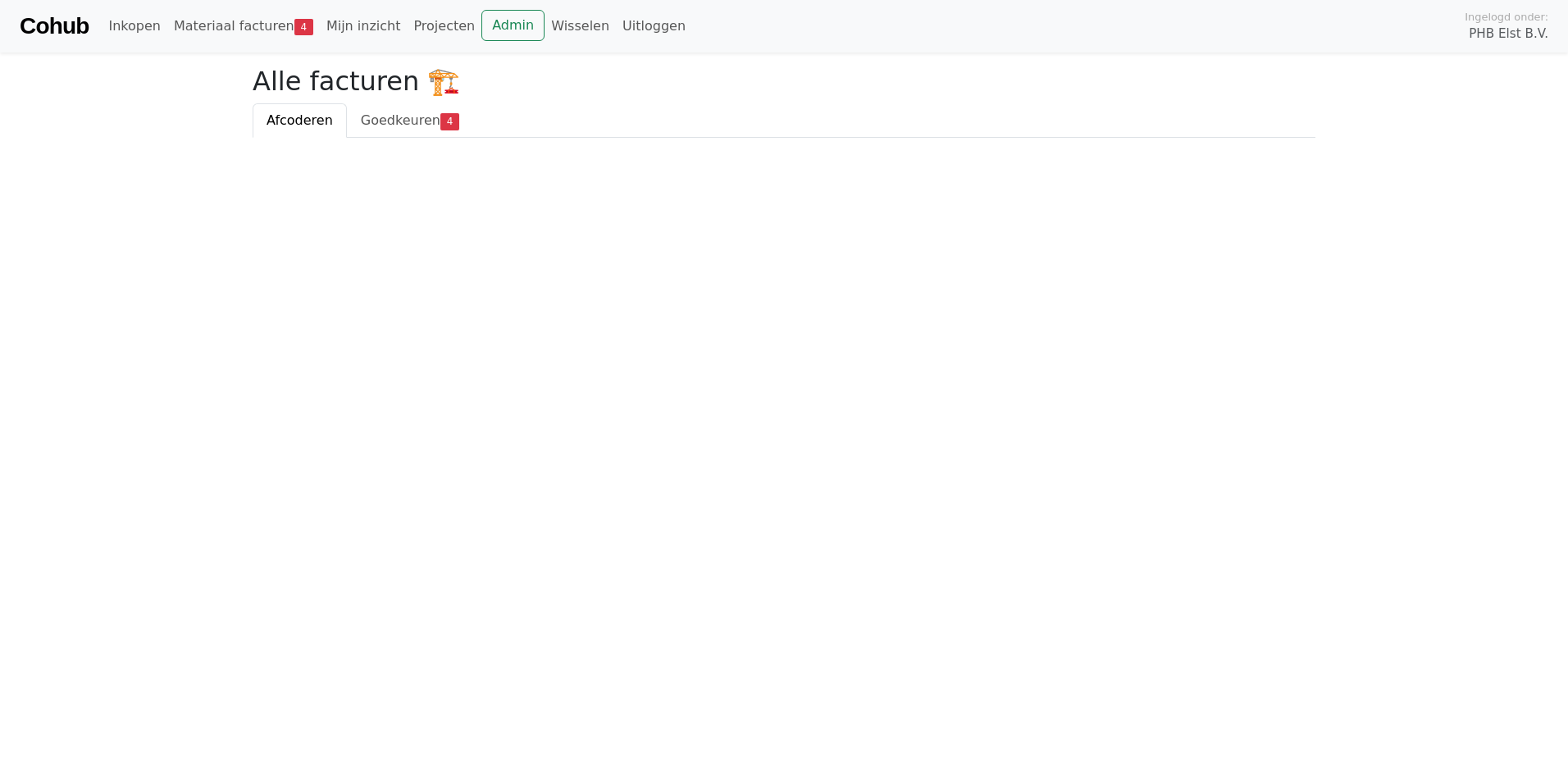
click at [840, 138] on html "Cohub Inkopen Materiaal facturen 4 Mijn inzicht Projecten Admin Wisselen Uitlog…" at bounding box center [784, 69] width 1568 height 138
click at [481, 27] on link "Admin" at bounding box center [513, 26] width 63 height 31
